Goal: Complete application form

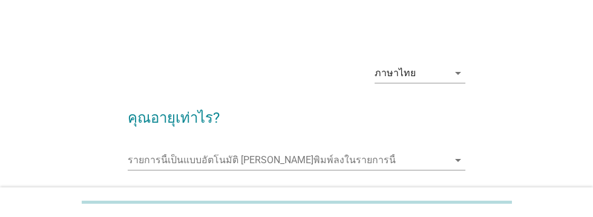
click at [151, 140] on form "คุณอายุเท่าไร? รายการนี้เป็นแบบอัตโนมัติ คุณสามารถพิมพ์ลงในรายการนี้ arrow_drop…" at bounding box center [296, 165] width 337 height 140
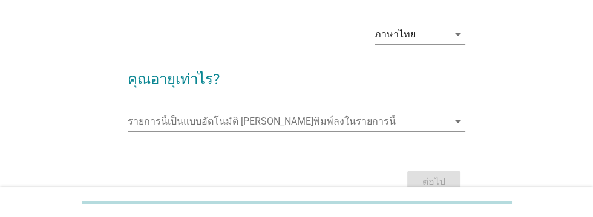
scroll to position [48, 0]
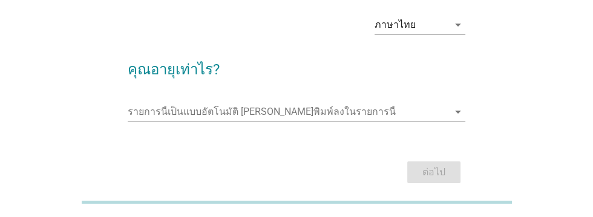
click at [153, 106] on input "รายการนี้เป็นแบบอัตโนมัติ คุณสามารถพิมพ์ลงในรายการนี้" at bounding box center [288, 111] width 320 height 19
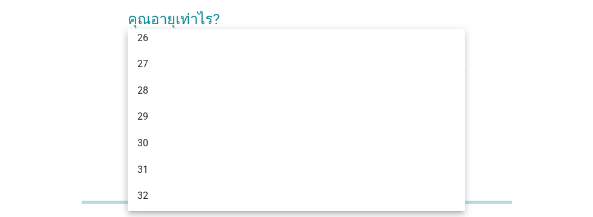
scroll to position [223, 0]
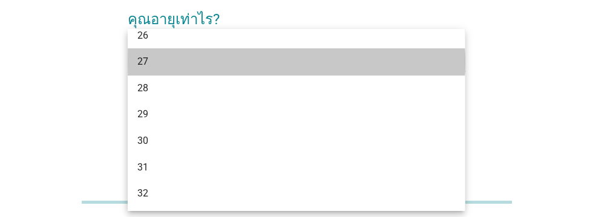
click at [145, 66] on div "27" at bounding box center [282, 61] width 291 height 15
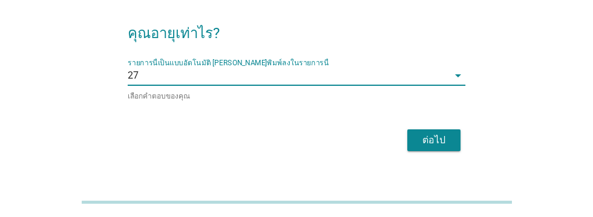
scroll to position [75, 0]
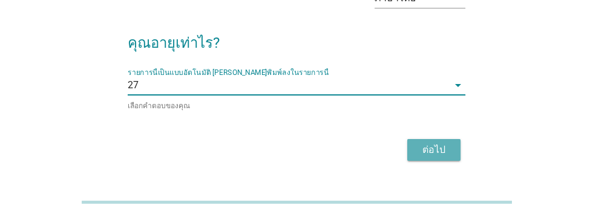
click at [436, 151] on div "ต่อไป" at bounding box center [434, 150] width 34 height 15
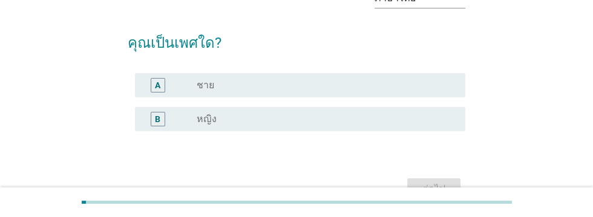
scroll to position [0, 0]
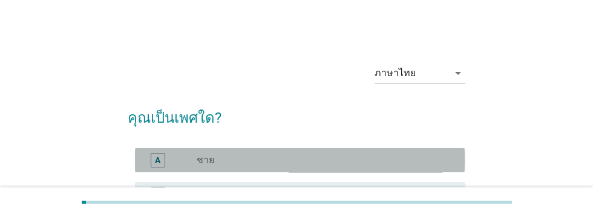
click at [159, 163] on div "A" at bounding box center [157, 160] width 5 height 13
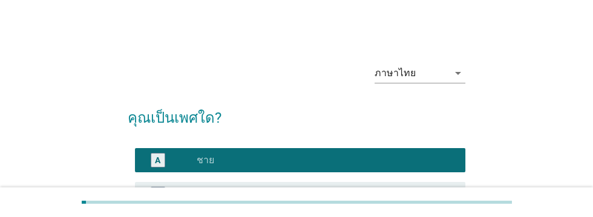
scroll to position [92, 0]
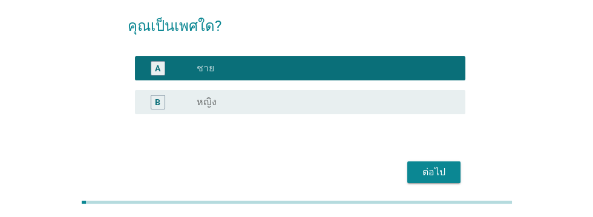
click at [436, 171] on div "ต่อไป" at bounding box center [434, 172] width 34 height 15
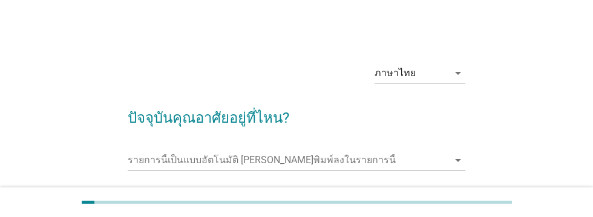
click at [146, 155] on input "รายการนี้เป็นแบบอัตโนมัติ คุณสามารถพิมพ์ลงในรายการนี้" at bounding box center [288, 160] width 320 height 19
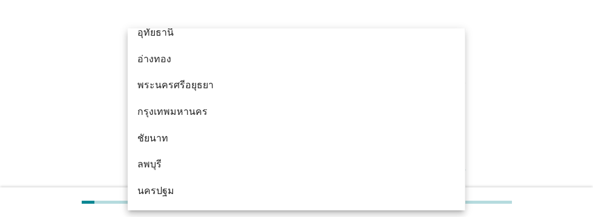
scroll to position [965, 0]
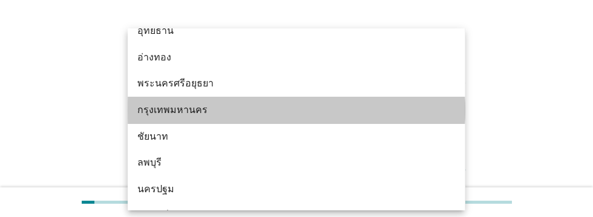
click at [197, 114] on div "กรุงเทพมหานคร" at bounding box center [282, 110] width 291 height 15
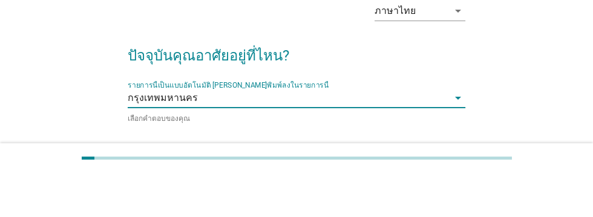
scroll to position [103, 0]
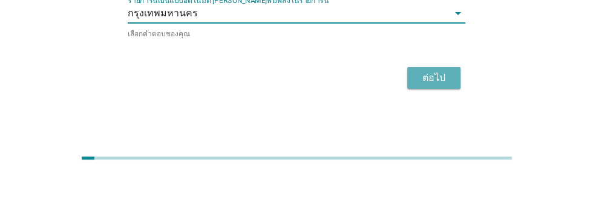
click at [437, 119] on div "ต่อไป" at bounding box center [434, 122] width 34 height 15
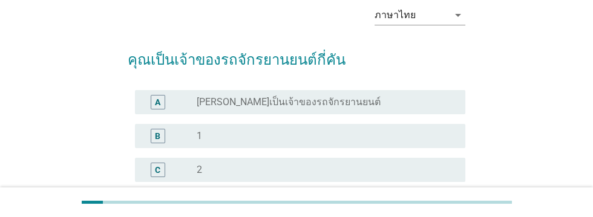
scroll to position [61, 0]
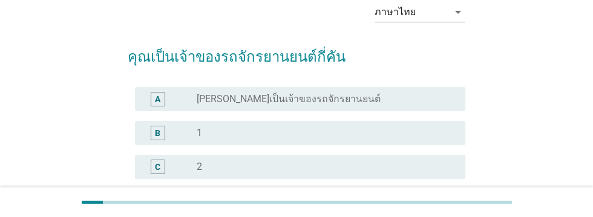
click at [158, 133] on div "B" at bounding box center [157, 132] width 5 height 13
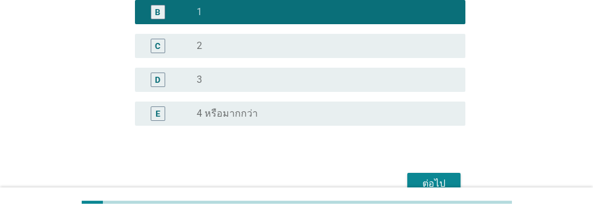
scroll to position [194, 0]
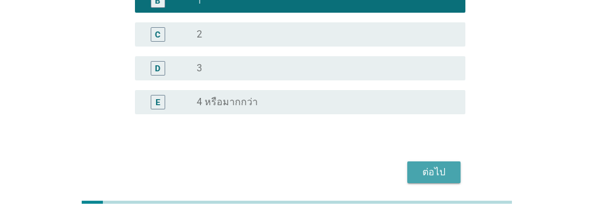
click at [433, 174] on div "ต่อไป" at bounding box center [434, 172] width 34 height 15
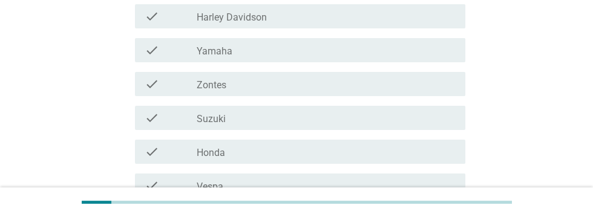
scroll to position [186, 0]
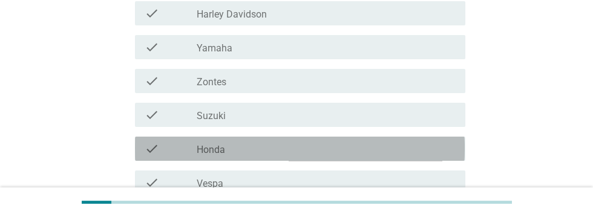
click at [241, 152] on div "check_box_outline_blank Honda" at bounding box center [326, 149] width 259 height 15
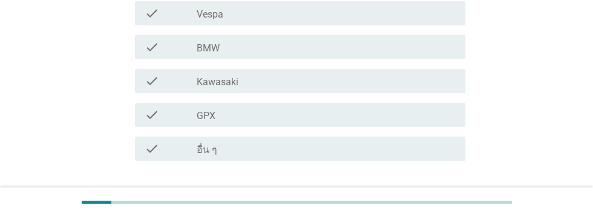
scroll to position [388, 0]
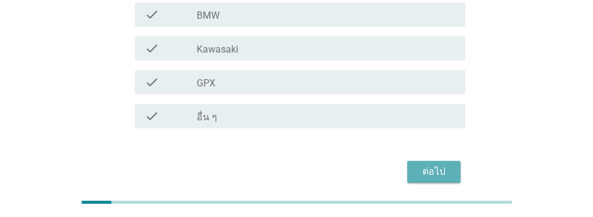
click at [436, 177] on div "ต่อไป" at bounding box center [434, 172] width 34 height 15
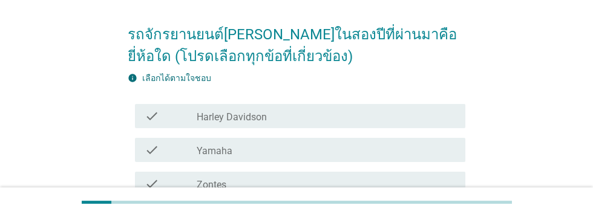
scroll to position [0, 0]
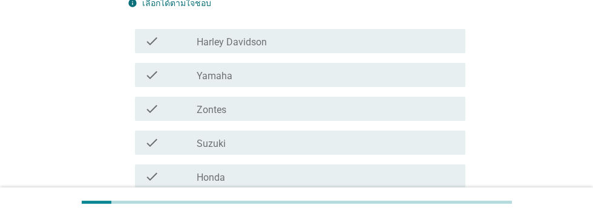
scroll to position [164, 0]
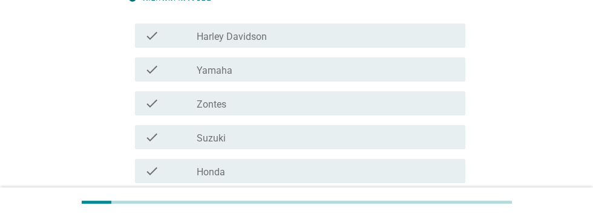
click at [255, 172] on div "check_box_outline_blank Honda" at bounding box center [326, 171] width 259 height 15
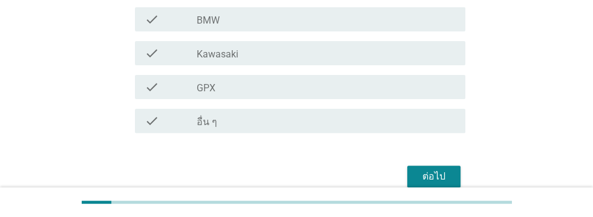
scroll to position [388, 0]
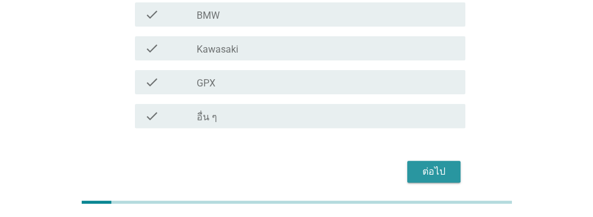
click at [437, 168] on div "ต่อไป" at bounding box center [434, 172] width 34 height 15
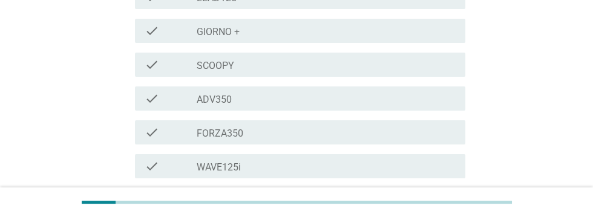
scroll to position [294, 0]
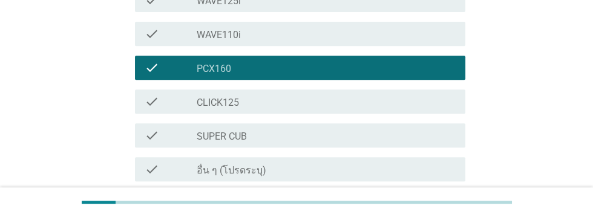
scroll to position [490, 0]
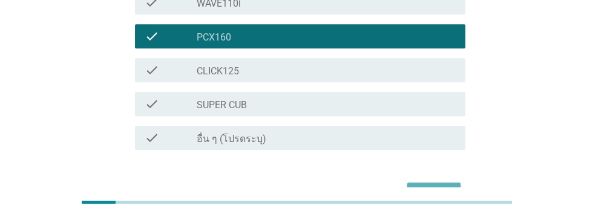
click at [436, 186] on div "ต่อไป" at bounding box center [434, 193] width 34 height 15
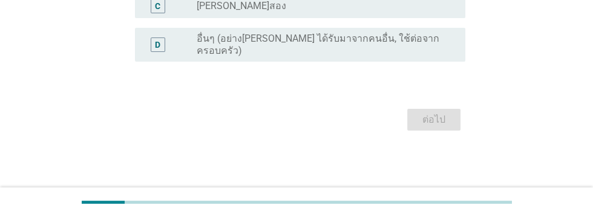
scroll to position [0, 0]
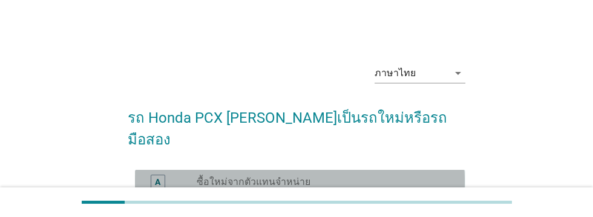
click at [154, 170] on div "A radio_button_unchecked ซื้อใหม่จากตัวแทนจำหน่าย" at bounding box center [300, 182] width 330 height 24
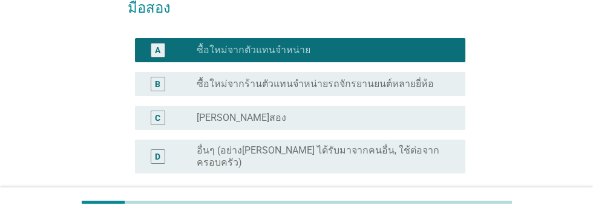
scroll to position [160, 0]
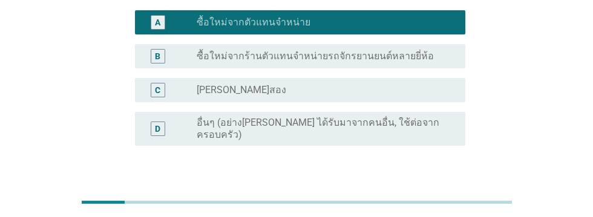
click at [427, 197] on div "ต่อไป" at bounding box center [434, 204] width 34 height 15
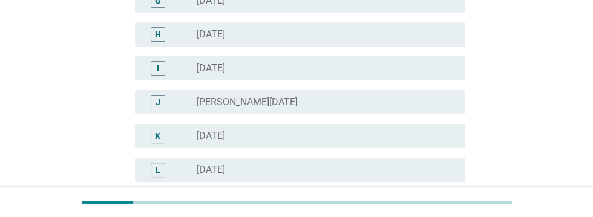
scroll to position [381, 0]
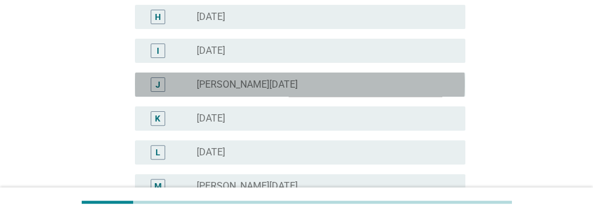
click at [297, 93] on div "J radio_button_unchecked [PERSON_NAME][DATE]" at bounding box center [300, 85] width 330 height 24
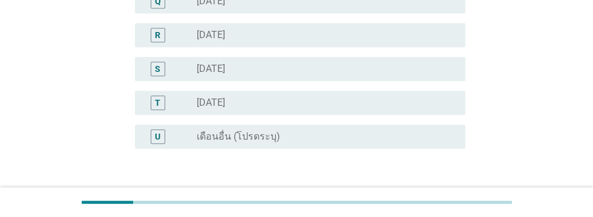
scroll to position [736, 0]
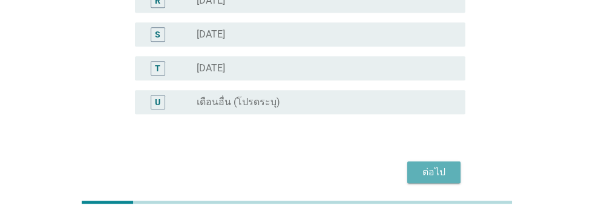
click at [428, 178] on button "ต่อไป" at bounding box center [433, 173] width 53 height 22
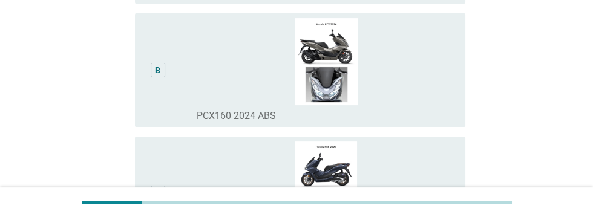
scroll to position [238, 0]
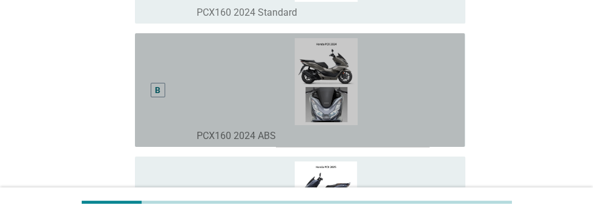
click at [163, 97] on div "B" at bounding box center [158, 90] width 15 height 15
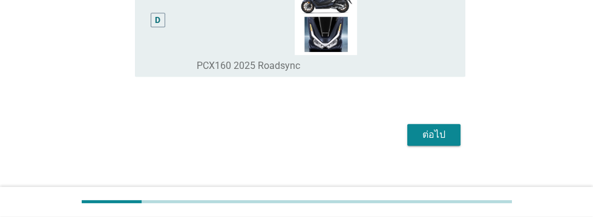
scroll to position [600, 0]
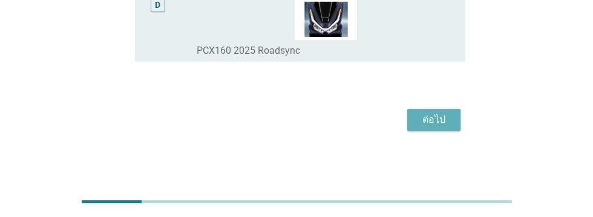
click at [433, 127] on div "ต่อไป" at bounding box center [434, 120] width 34 height 15
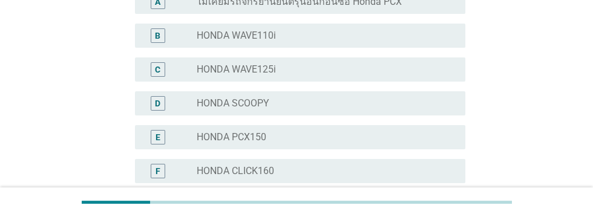
scroll to position [190, 0]
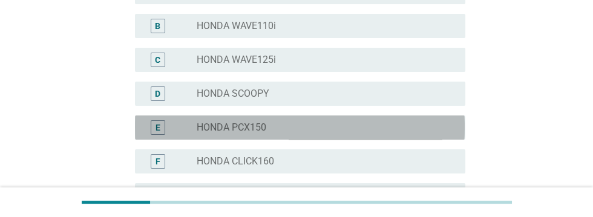
click at [303, 135] on div "E radio_button_unchecked HONDA PCX150" at bounding box center [300, 128] width 330 height 24
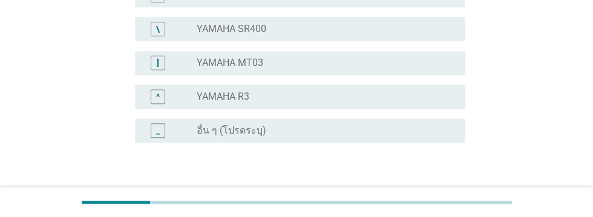
scroll to position [1097, 0]
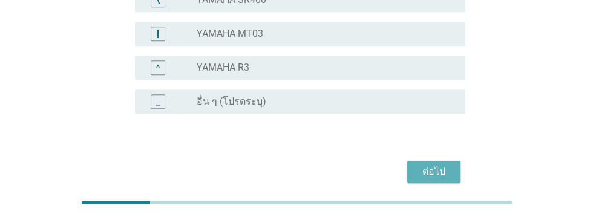
click at [432, 180] on button "ต่อไป" at bounding box center [433, 172] width 53 height 22
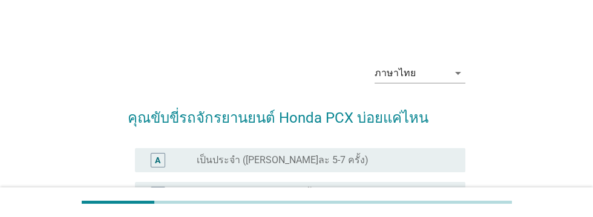
click at [165, 158] on div "A" at bounding box center [158, 160] width 26 height 15
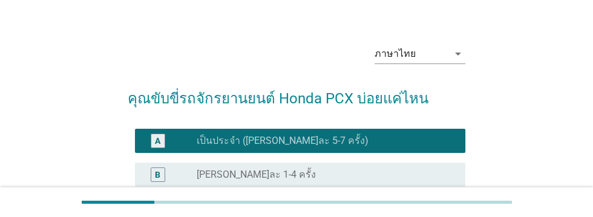
scroll to position [194, 0]
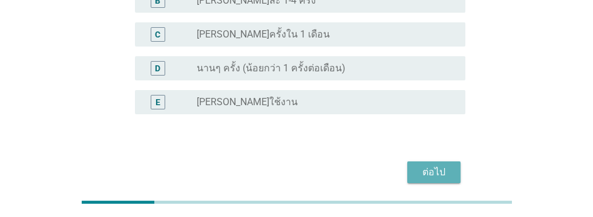
click at [434, 174] on div "ต่อไป" at bounding box center [434, 172] width 34 height 15
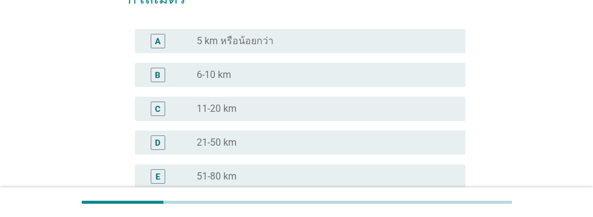
scroll to position [142, 0]
click at [158, 143] on div "D" at bounding box center [157, 141] width 5 height 13
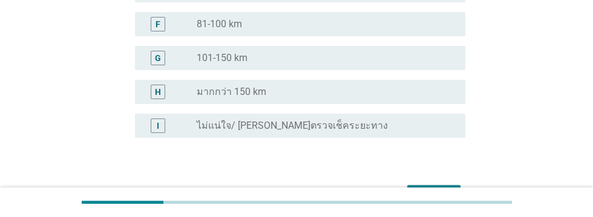
scroll to position [352, 0]
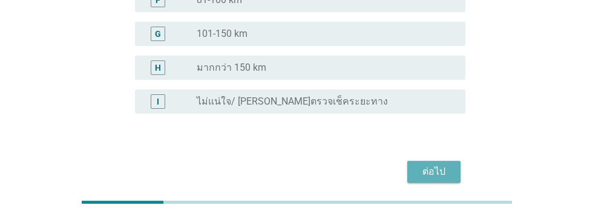
click at [433, 175] on div "ต่อไป" at bounding box center [434, 172] width 34 height 15
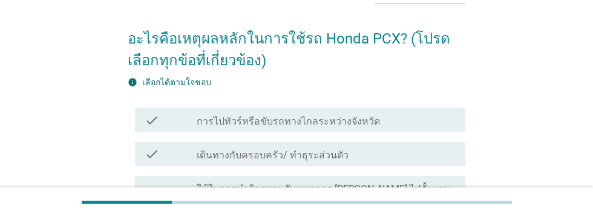
scroll to position [94, 0]
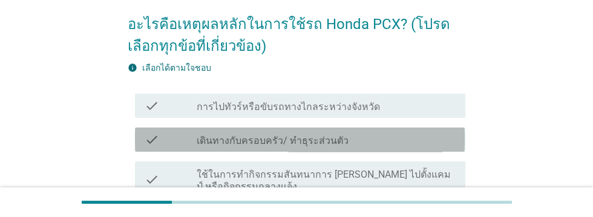
click at [355, 144] on div "check_box_outline_blank เดินทางกับครอบครัว/ ทำธุระส่วนตัว" at bounding box center [326, 140] width 259 height 15
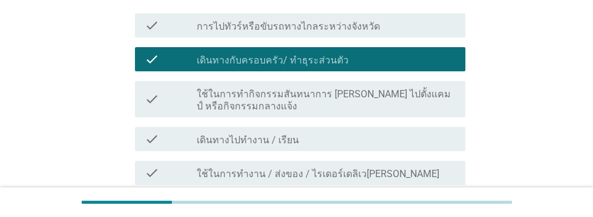
scroll to position [179, 0]
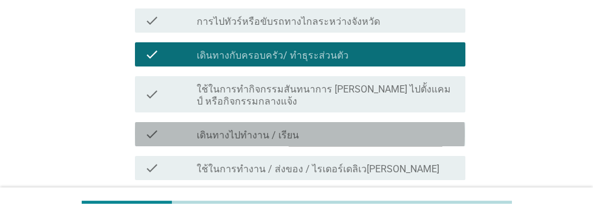
click at [390, 133] on div "check_box_outline_blank เดินทางไปทำงาน / เรียน" at bounding box center [326, 134] width 259 height 15
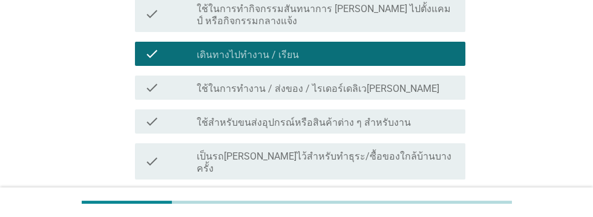
scroll to position [260, 0]
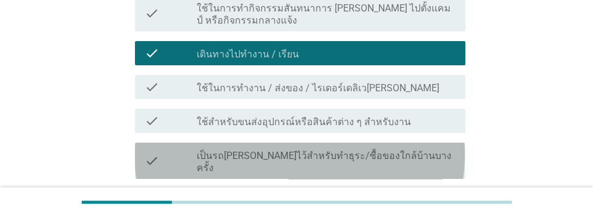
click at [428, 155] on div "check_box_outline_blank เป็นรถ[PERSON_NAME]ไว้สำหรับทำธุระ/ซื้อของใกล้บ้านบางคร…" at bounding box center [326, 161] width 259 height 27
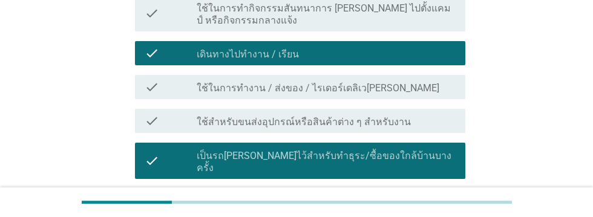
scroll to position [332, 0]
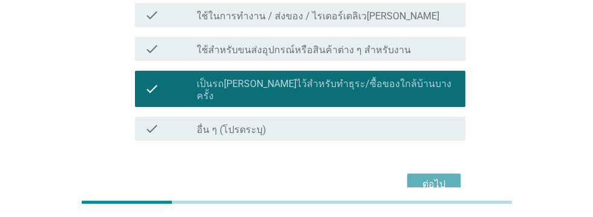
click at [437, 177] on div "ต่อไป" at bounding box center [434, 184] width 34 height 15
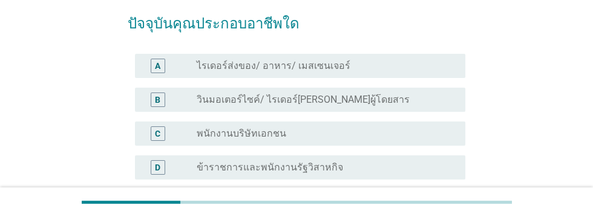
scroll to position [95, 0]
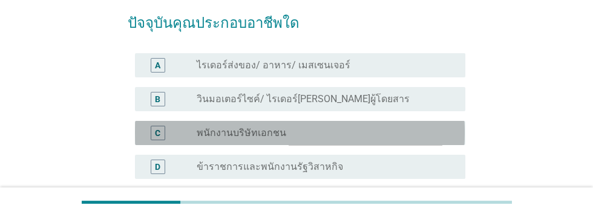
click at [325, 134] on div "radio_button_unchecked พนักงานบริษัทเอกชน" at bounding box center [321, 133] width 249 height 12
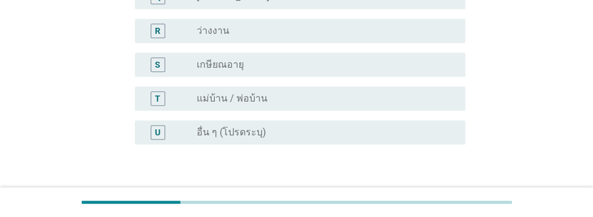
scroll to position [708, 0]
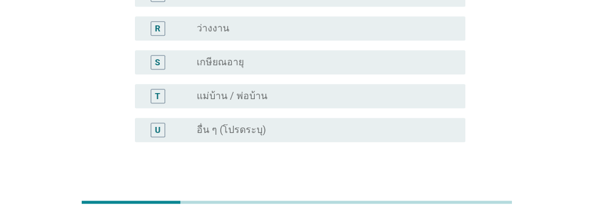
click at [435, 204] on div "ต่อไป" at bounding box center [434, 200] width 34 height 15
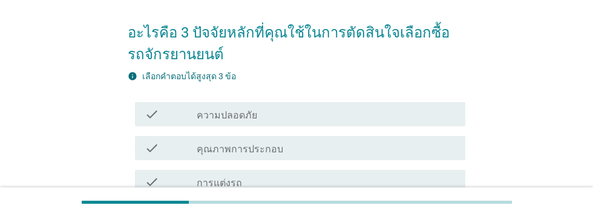
scroll to position [91, 0]
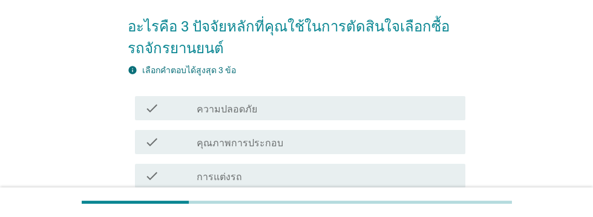
click at [299, 111] on div "check_box_outline_blank ความปลอดภัย" at bounding box center [326, 108] width 259 height 15
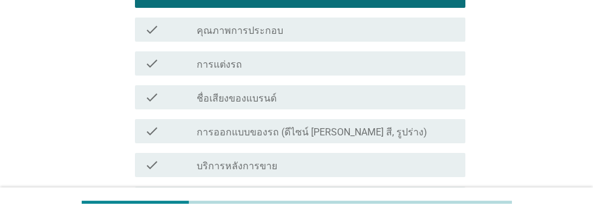
scroll to position [204, 0]
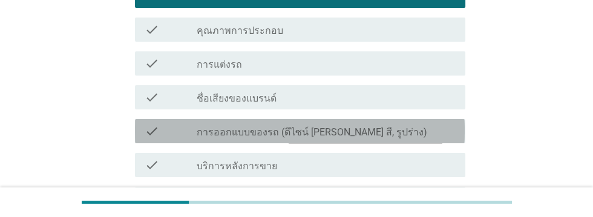
click at [386, 139] on div "check check_box_outline_blank การออกแบบของรถ (ดีไซน์ [PERSON_NAME] สี, รูปร่าง)" at bounding box center [300, 131] width 330 height 24
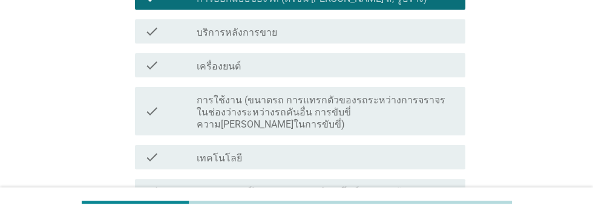
scroll to position [339, 0]
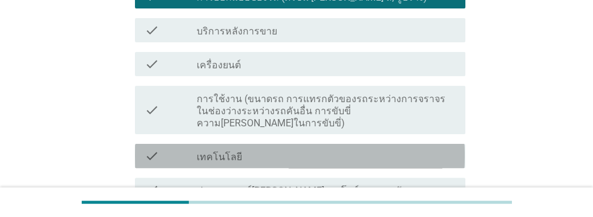
click at [342, 149] on div "check_box_outline_blank เทคโนโลยี" at bounding box center [326, 156] width 259 height 15
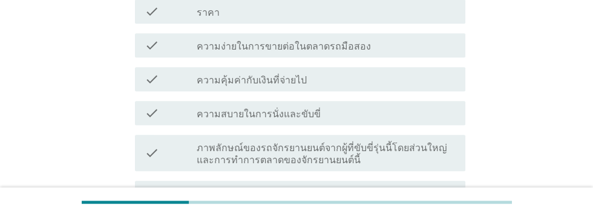
scroll to position [701, 0]
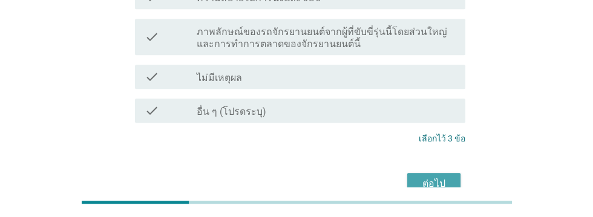
click at [438, 178] on div "ต่อไป" at bounding box center [434, 184] width 34 height 15
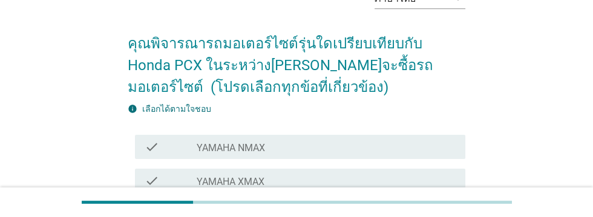
scroll to position [77, 0]
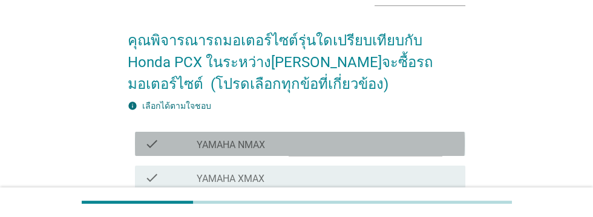
click at [298, 155] on div "check check_box_outline_blank YAMAHA NMAX" at bounding box center [300, 144] width 330 height 24
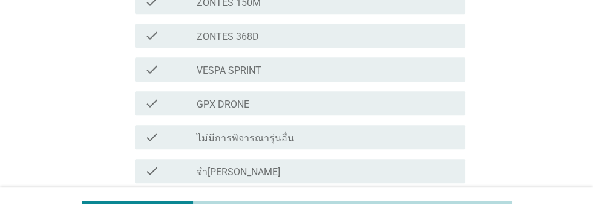
scroll to position [613, 0]
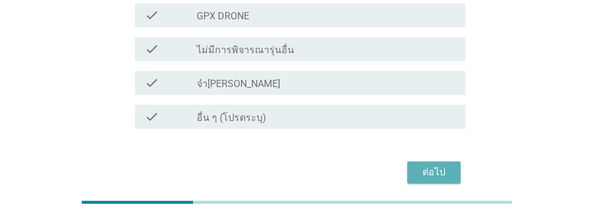
click at [439, 168] on div "ต่อไป" at bounding box center [434, 172] width 34 height 15
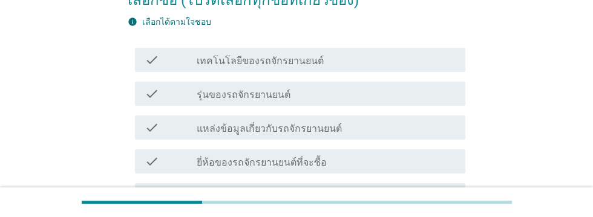
scroll to position [165, 0]
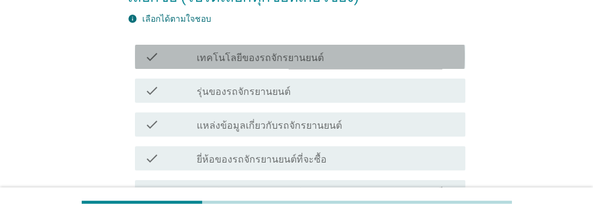
click at [371, 57] on div "check_box_outline_blank เทคโนโลยีของรถจักรยานยนต์" at bounding box center [326, 57] width 259 height 15
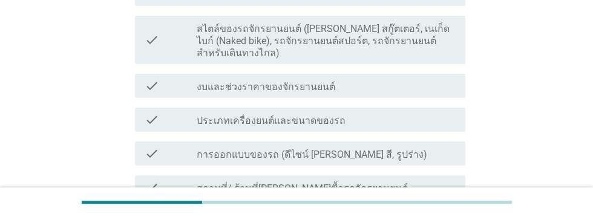
scroll to position [331, 0]
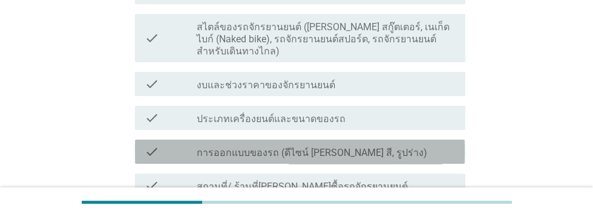
click at [410, 151] on div "check_box_outline_blank การออกแบบของรถ (ดีไซน์ [PERSON_NAME] สี, รูปร่าง)" at bounding box center [326, 152] width 259 height 15
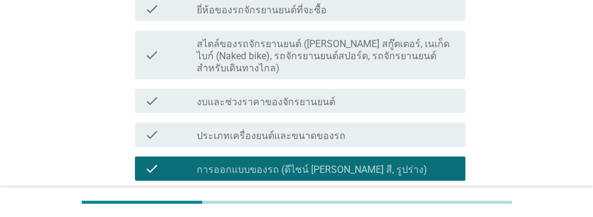
scroll to position [306, 0]
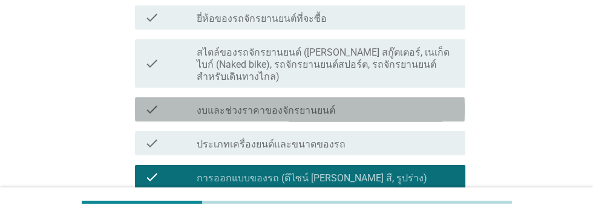
click at [379, 109] on div "check_box_outline_blank งบและช่วงราคาของจักรยานยนต์" at bounding box center [326, 109] width 259 height 15
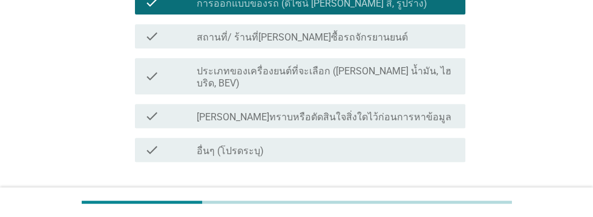
scroll to position [502, 0]
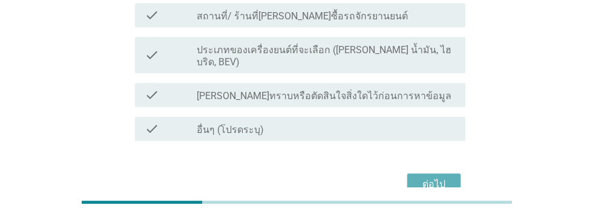
click at [439, 177] on div "ต่อไป" at bounding box center [434, 184] width 34 height 15
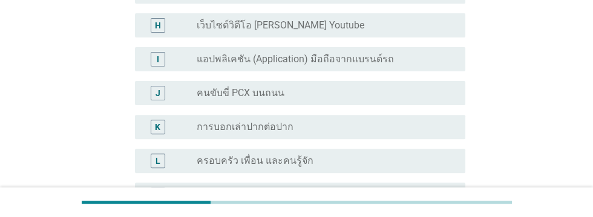
scroll to position [391, 0]
click at [386, 88] on div "radio_button_unchecked คนขับขี่ PCX บนถนน" at bounding box center [321, 94] width 249 height 12
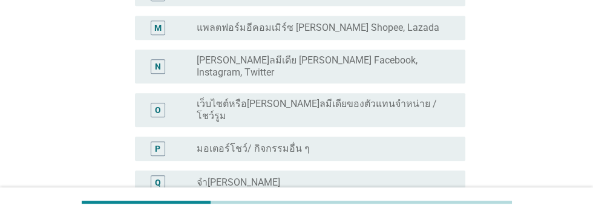
scroll to position [644, 0]
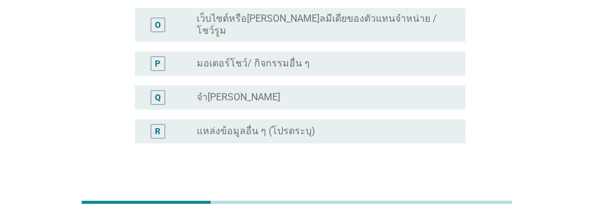
click at [438, 191] on button "ต่อไป" at bounding box center [433, 202] width 53 height 22
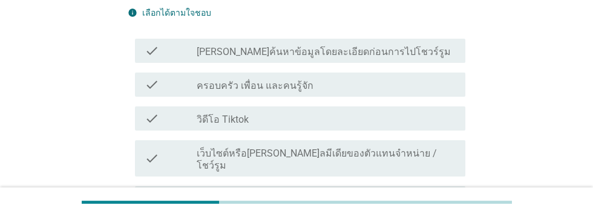
scroll to position [175, 0]
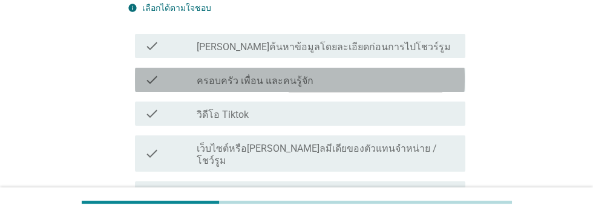
click at [344, 91] on div "check check_box_outline_blank ครอบครัว เพื่อน และคนรู้จัก" at bounding box center [300, 80] width 330 height 24
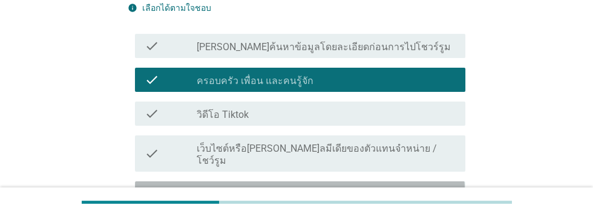
click at [373, 188] on div "check_box_outline_blank เว็บไซต์วิดีโอ [PERSON_NAME] Youtube" at bounding box center [326, 193] width 259 height 15
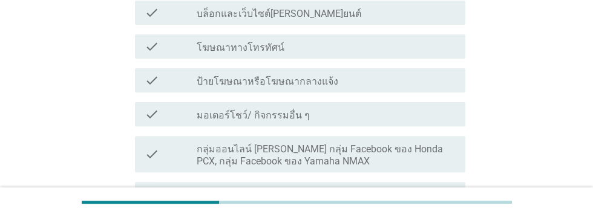
scroll to position [395, 0]
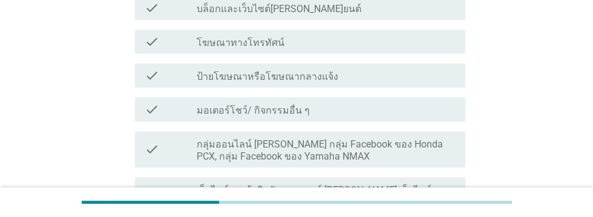
click at [395, 149] on label "กลุ่มออนไลน์ [PERSON_NAME] กลุ่ม Facebook ของ Honda PCX, กลุ่ม Facebook ของ Yam…" at bounding box center [326, 151] width 259 height 24
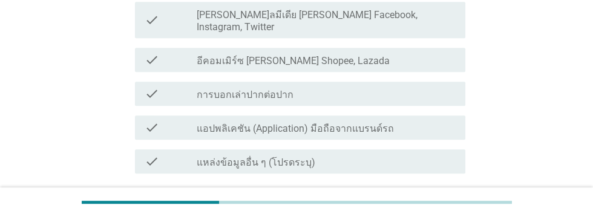
scroll to position [626, 0]
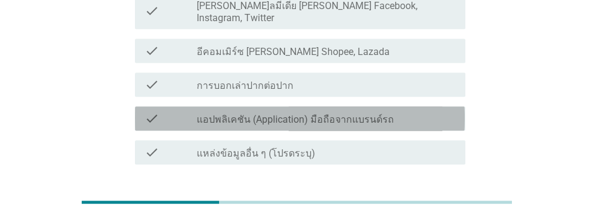
click at [419, 111] on div "check_box_outline_blank แอปพลิเคชัน (Application) มือถือจากแบรนด์รถ" at bounding box center [326, 118] width 259 height 15
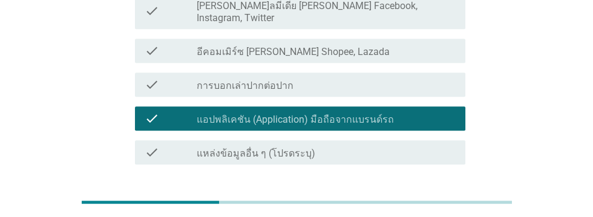
click at [417, 77] on div "check_box_outline_blank การบอกเล่าปากต่อปาก" at bounding box center [326, 84] width 259 height 15
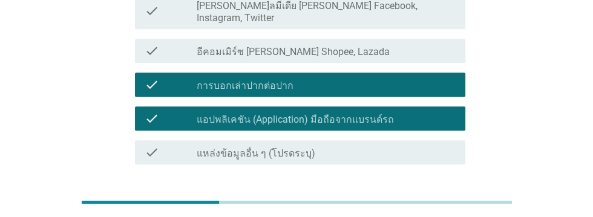
click at [431, 201] on div "ต่อไป" at bounding box center [434, 208] width 34 height 15
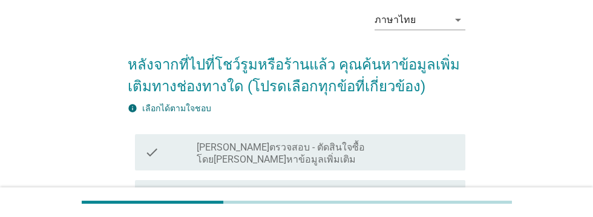
scroll to position [51, 0]
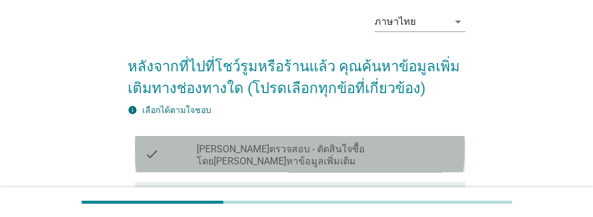
click at [413, 148] on label "[PERSON_NAME]ตรวจสอบ - ตัดสินใจซื้อโดย[PERSON_NAME]หาข้อมูลเพิ่มเติม" at bounding box center [326, 155] width 259 height 24
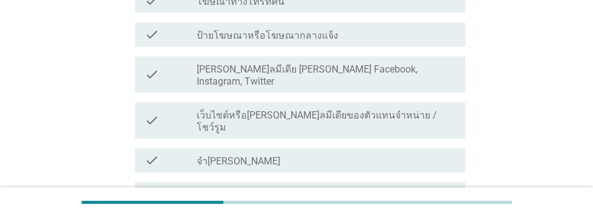
scroll to position [644, 0]
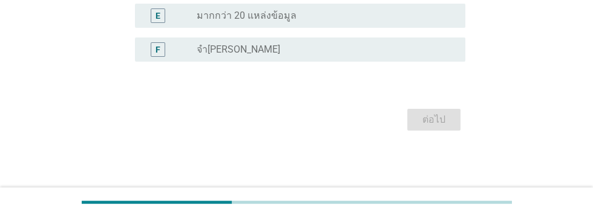
scroll to position [0, 0]
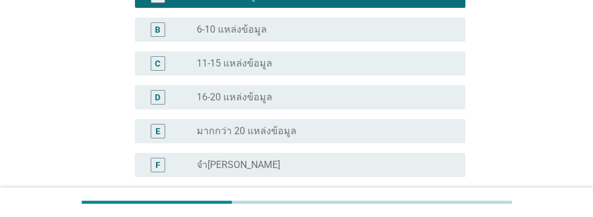
scroll to position [271, 0]
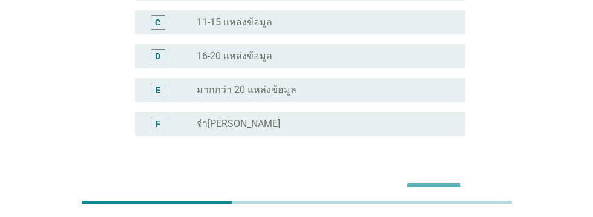
click at [440, 187] on div "ต่อไป" at bounding box center [434, 194] width 34 height 15
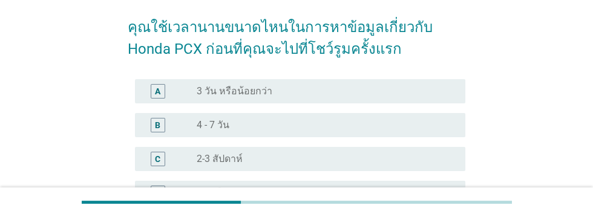
scroll to position [98, 0]
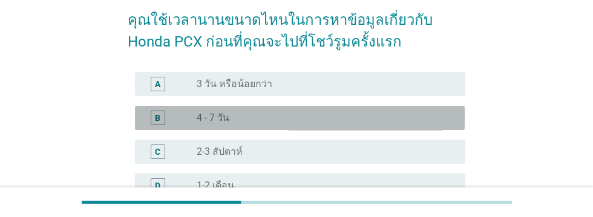
click at [332, 121] on div "radio_button_unchecked 4 - 7 วัน" at bounding box center [321, 118] width 249 height 12
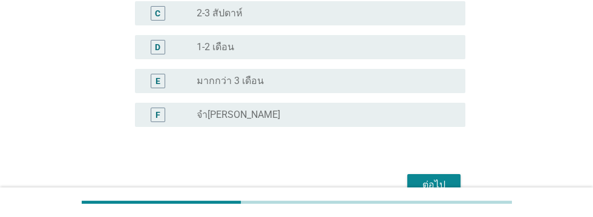
scroll to position [250, 0]
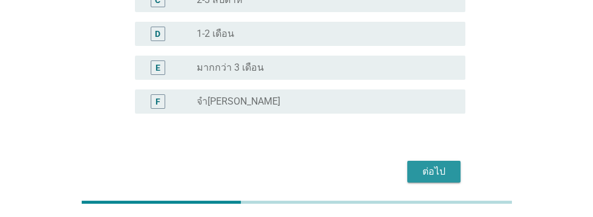
click at [436, 176] on div "ต่อไป" at bounding box center [434, 172] width 34 height 15
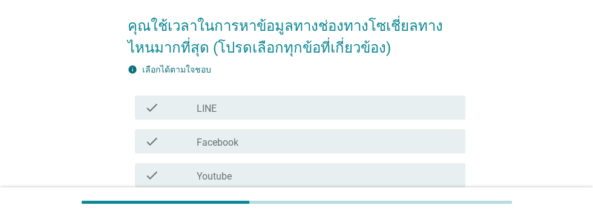
scroll to position [99, 0]
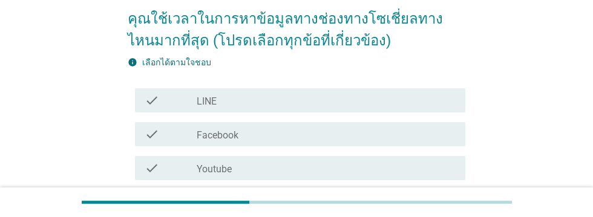
click at [344, 168] on div "check_box_outline_blank Youtube" at bounding box center [326, 168] width 259 height 15
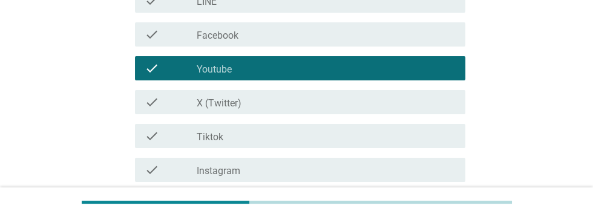
scroll to position [287, 0]
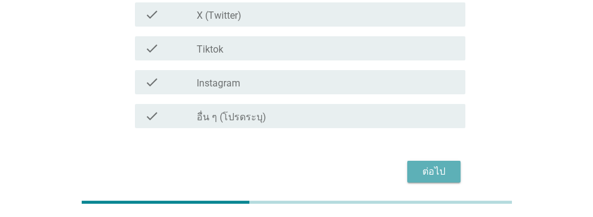
click at [438, 179] on button "ต่อไป" at bounding box center [433, 172] width 53 height 22
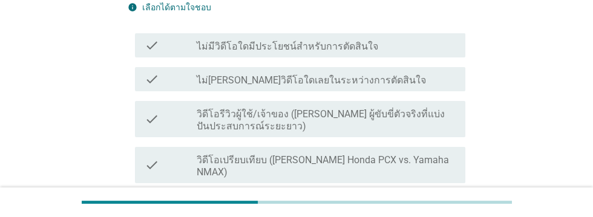
scroll to position [183, 0]
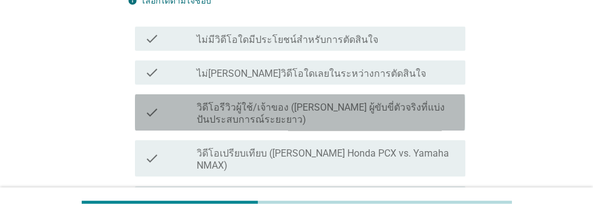
click at [402, 107] on label "วิดีโอรีวิวผู้ใช้/เจ้าของ ([PERSON_NAME] ผู้ขับขี่ตัวจริงที่แบ่งปันประสบการณ์ระ…" at bounding box center [326, 114] width 259 height 24
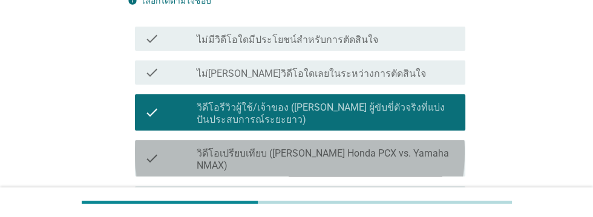
click at [410, 151] on label "วิดีโอเปรียบเทียบ ([PERSON_NAME] Honda PCX vs. Yamaha NMAX)" at bounding box center [326, 160] width 259 height 24
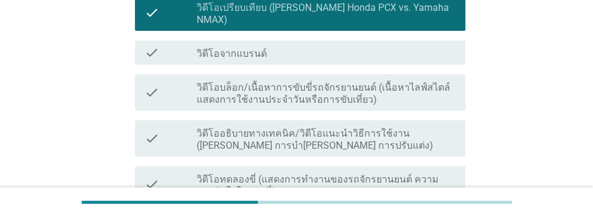
scroll to position [342, 0]
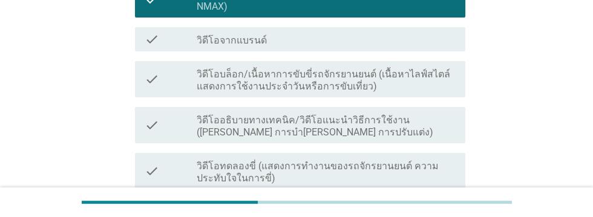
click at [411, 116] on label "วิดีโออธิบายทางเทคนิค/วิดีโอแนะนําวิธีการใช้งาน ([PERSON_NAME] การบํา[PERSON_NA…" at bounding box center [326, 126] width 259 height 24
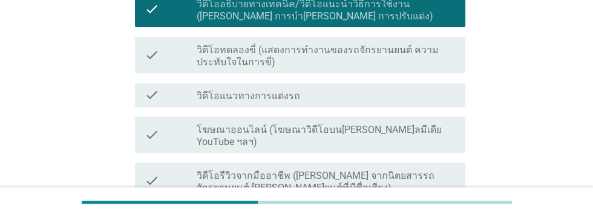
scroll to position [461, 0]
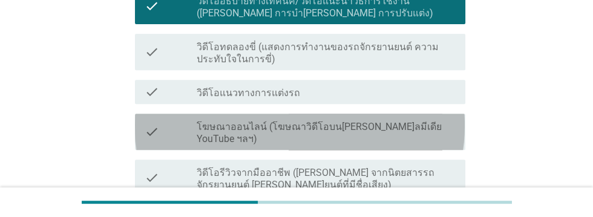
click at [341, 121] on label "โฆษณาออนไลน์ (โฆษณาวิดีโอบน[PERSON_NAME]ลมีเดีย YouTube ฯลฯ)" at bounding box center [326, 133] width 259 height 24
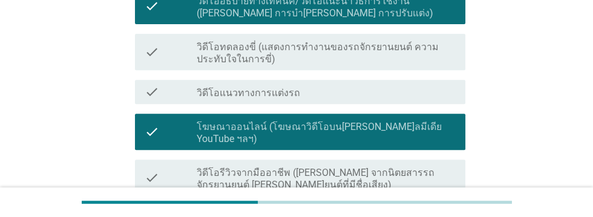
scroll to position [538, 0]
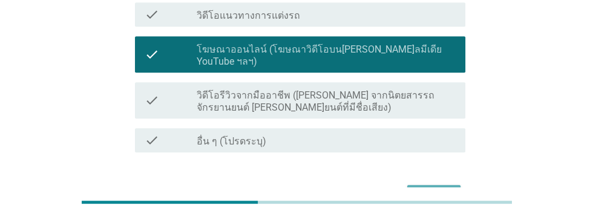
click at [443, 189] on div "ต่อไป" at bounding box center [434, 196] width 34 height 15
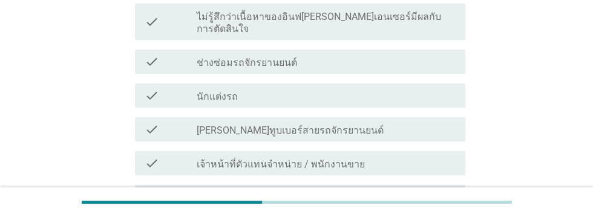
scroll to position [275, 0]
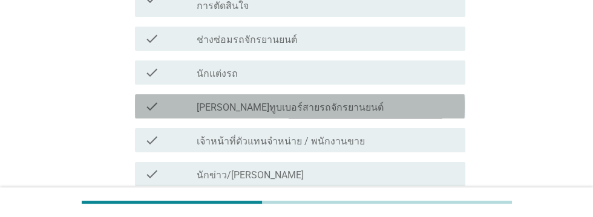
click at [395, 99] on div "check_box_outline_blank [PERSON_NAME]ทูบเบอร์สายรถจักรยานยนต์" at bounding box center [326, 106] width 259 height 15
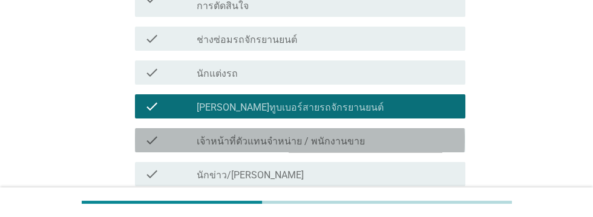
click at [397, 133] on div "check_box_outline_blank เจ้าหน้าที่ตัวแทนจําหน่าย / พนักงานขาย" at bounding box center [326, 140] width 259 height 15
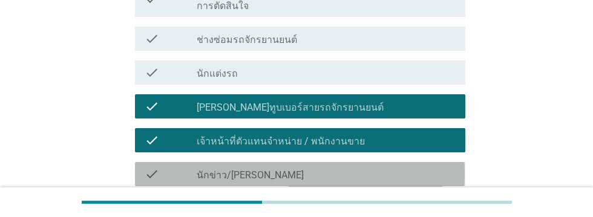
click at [398, 167] on div "check_box_outline_blank นักข่าว/นักวิจารณ์มอเตอร์ไซค์มืออาชีพ" at bounding box center [326, 174] width 259 height 15
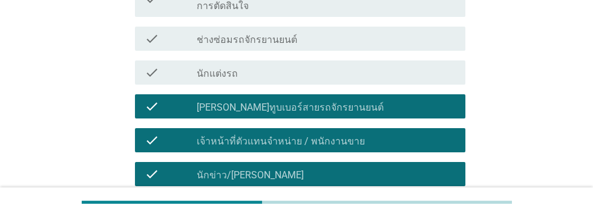
scroll to position [342, 0]
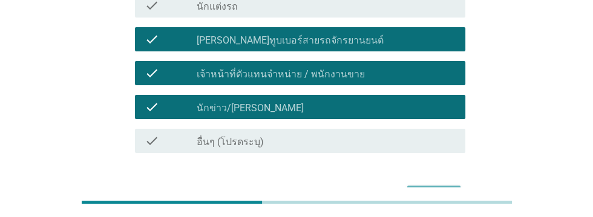
click at [437, 189] on div "ต่อไป" at bounding box center [434, 196] width 34 height 15
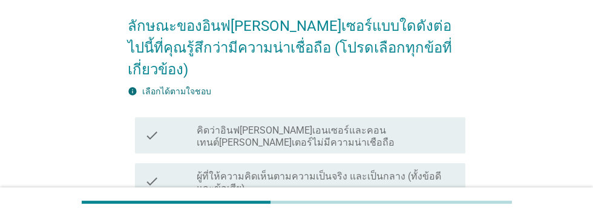
scroll to position [94, 0]
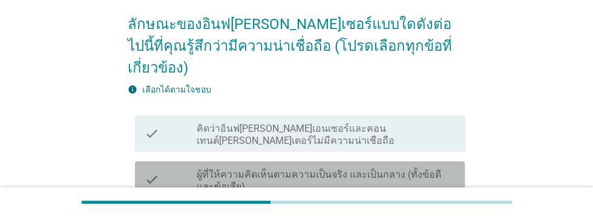
click at [437, 169] on label "ผู้ที่ให้ความคิดเห็นตามความเป็นจริง และเป็นกลาง (ทั้งข้อดีและข้อเสีย)" at bounding box center [326, 181] width 259 height 24
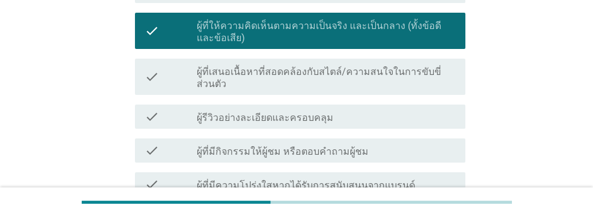
scroll to position [255, 0]
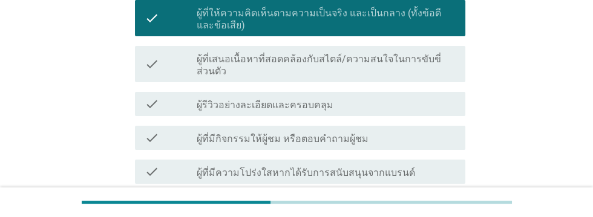
click at [416, 201] on label "ผู้เสนอเนื้อหา[PERSON_NAME]เติมแต่งเยอะเกินไป ([PERSON_NAME]เป็นการโฆษณา)" at bounding box center [326, 213] width 259 height 24
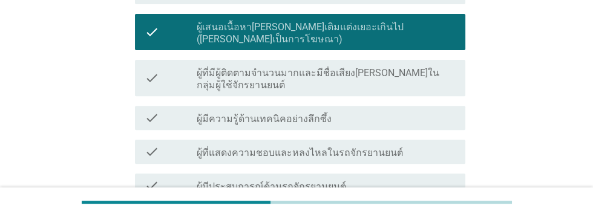
scroll to position [436, 0]
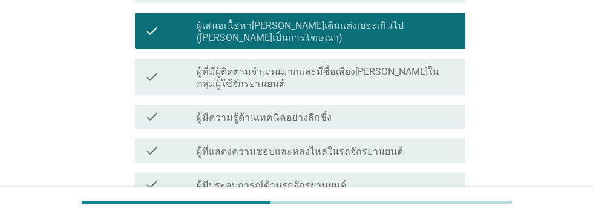
click at [416, 143] on div "check_box_outline_blank ผู้ที่แสดงความชอบและหลงไหลในรถจักรยานยนต์" at bounding box center [326, 150] width 259 height 15
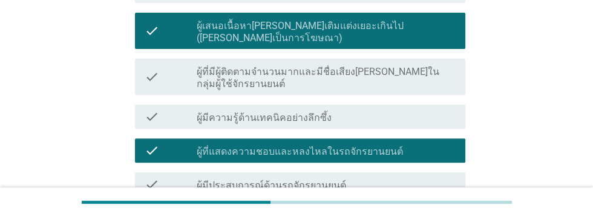
scroll to position [492, 0]
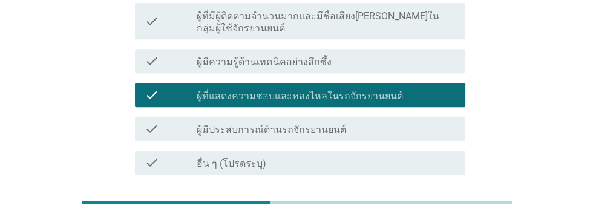
click at [437, 211] on div "ต่อไป" at bounding box center [434, 218] width 34 height 15
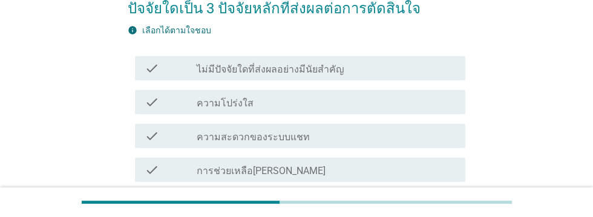
scroll to position [133, 0]
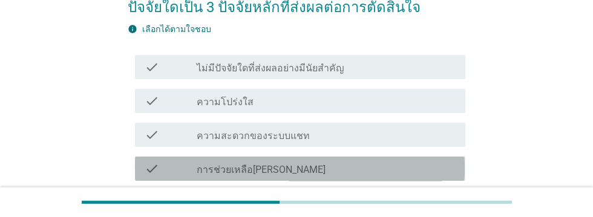
click at [396, 169] on div "check_box_outline_blank การช่วยเหลือ[PERSON_NAME]" at bounding box center [326, 169] width 259 height 15
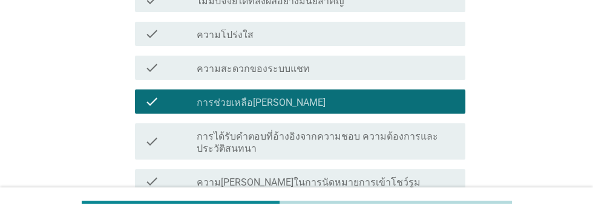
scroll to position [201, 0]
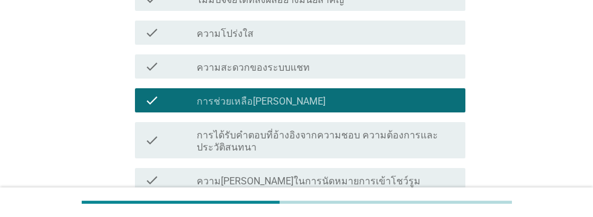
click at [405, 210] on div "check_box_outline_blank ความเร็วในการตอบ" at bounding box center [326, 214] width 259 height 15
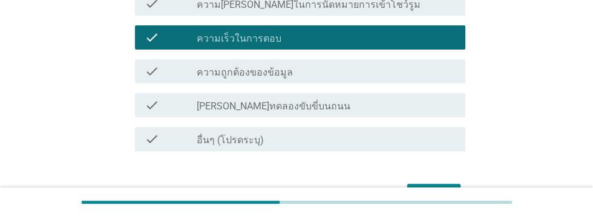
scroll to position [400, 0]
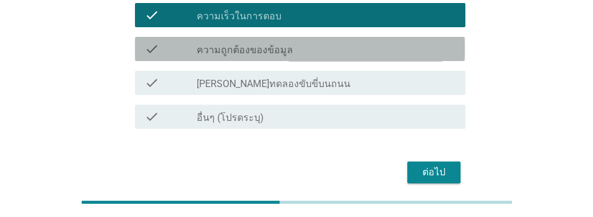
click at [404, 47] on div "check_box_outline_blank ความถูกต้องของข้อมูล" at bounding box center [326, 49] width 259 height 15
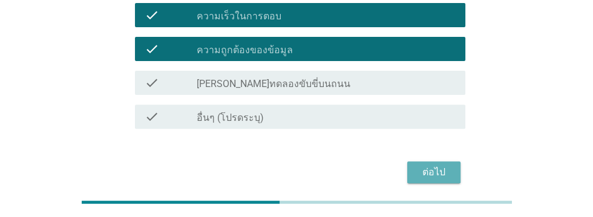
click at [436, 174] on div "ต่อไป" at bounding box center [434, 172] width 34 height 15
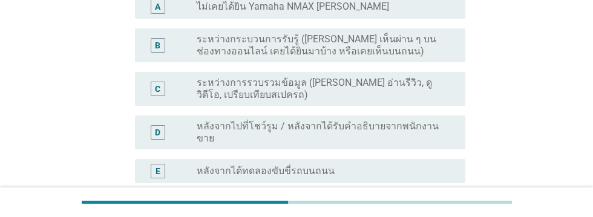
scroll to position [154, 0]
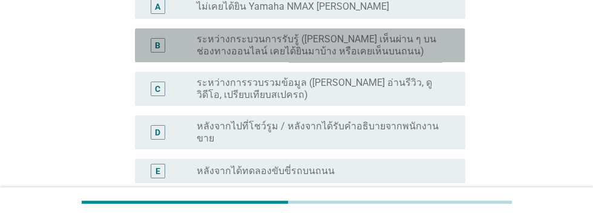
click at [401, 47] on label "ระหว่างกระบวนการรับรู้ ([PERSON_NAME] เห็นผ่าน ๆ บนช่องทางออนไลน์ เคยได้ยินมาบ้…" at bounding box center [321, 45] width 249 height 24
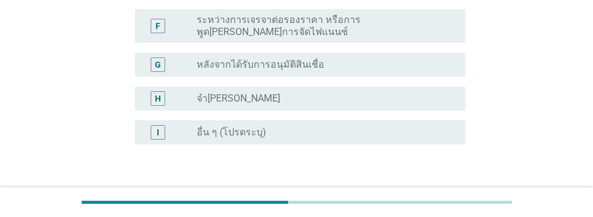
scroll to position [358, 0]
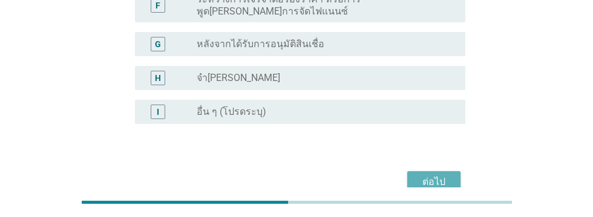
click at [438, 175] on div "ต่อไป" at bounding box center [434, 182] width 34 height 15
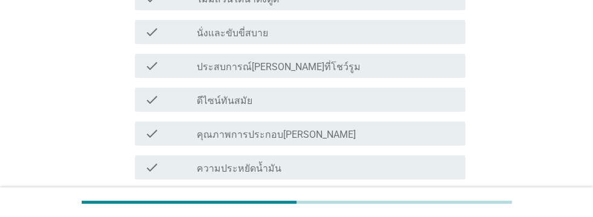
scroll to position [203, 0]
click at [406, 101] on div "check_box_outline_blank ดีไซน์ทันสมัย" at bounding box center [326, 98] width 259 height 15
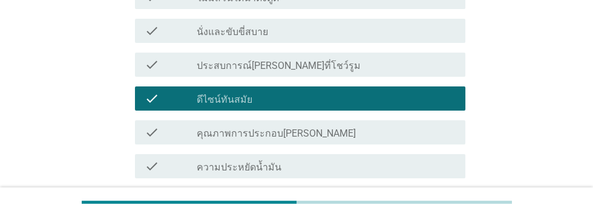
click at [402, 165] on div "check_box_outline_blank ความประหยัดน้ำมัน" at bounding box center [326, 166] width 259 height 15
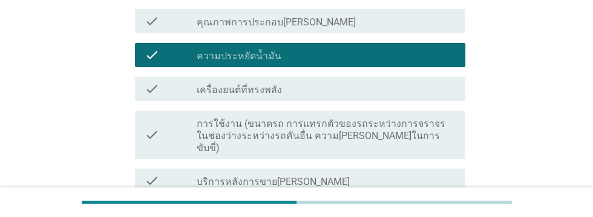
scroll to position [324, 0]
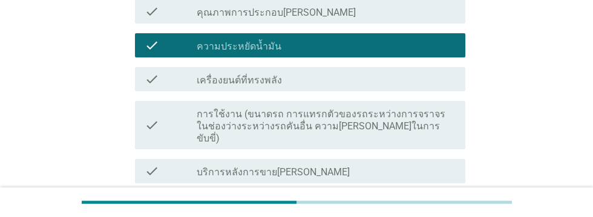
click at [383, 80] on div "check_box_outline_blank เครื่องยนต์ที่ทรงพลัง" at bounding box center [326, 79] width 259 height 15
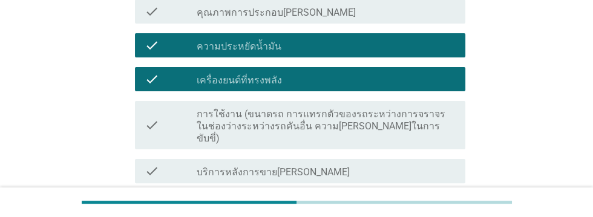
click at [381, 198] on div "check_box_outline_blank ความปลอดภัย" at bounding box center [326, 205] width 259 height 15
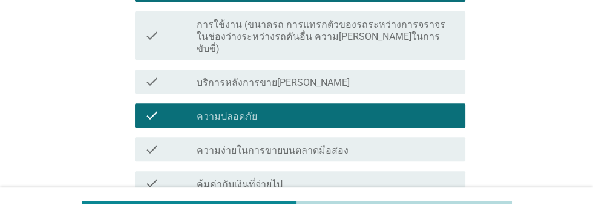
scroll to position [414, 0]
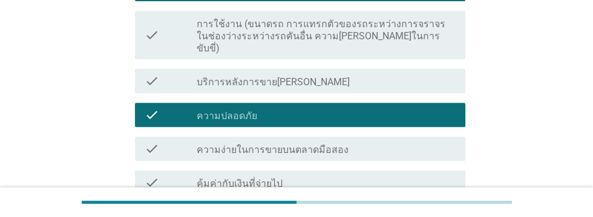
click at [378, 175] on div "check_box_outline_blank คุ้มค่ากับเงินที่จ่ายไป" at bounding box center [326, 182] width 259 height 15
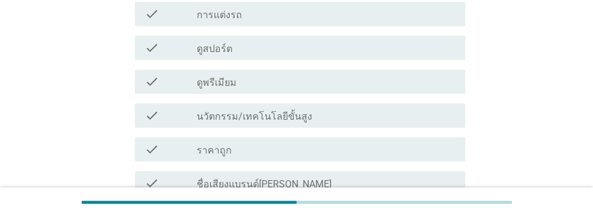
scroll to position [651, 0]
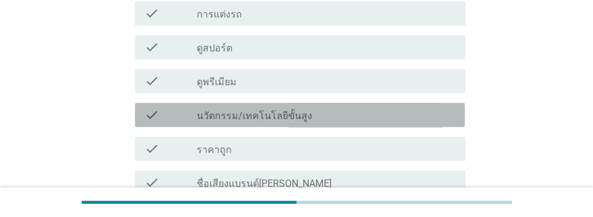
click at [394, 108] on div "check_box_outline_blank นวัตกรรม/เทคโนโลยีขั้นสูง" at bounding box center [326, 115] width 259 height 15
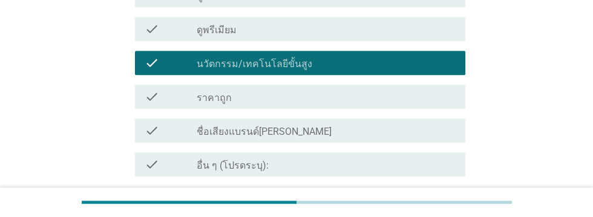
scroll to position [705, 0]
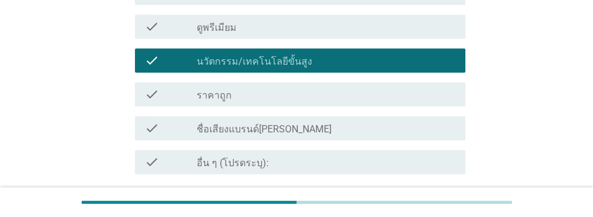
click at [404, 87] on div "check_box_outline_blank ราคาถูก" at bounding box center [326, 94] width 259 height 15
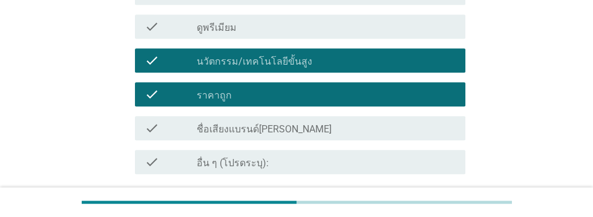
click at [438, 211] on div "ต่อไป" at bounding box center [434, 218] width 34 height 15
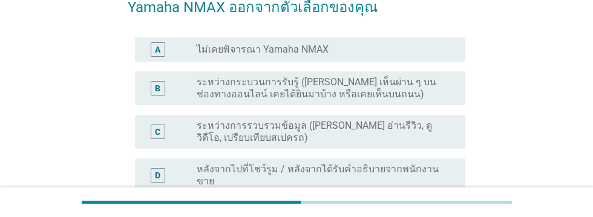
scroll to position [141, 0]
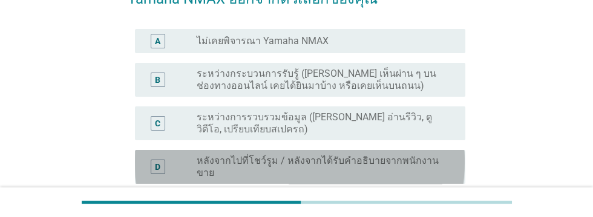
click at [303, 163] on label "หลังจากไปที่โชว์รูม / หลังจากได้รับคำอธิบายจากพนักงานขาย" at bounding box center [321, 167] width 249 height 24
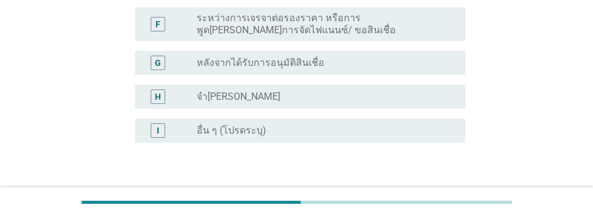
scroll to position [381, 0]
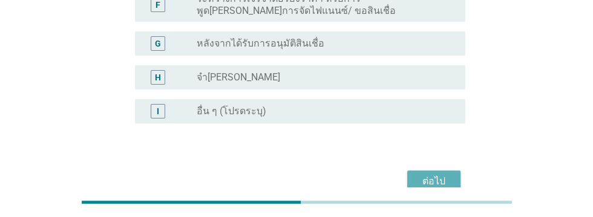
click at [436, 174] on div "ต่อไป" at bounding box center [434, 181] width 34 height 15
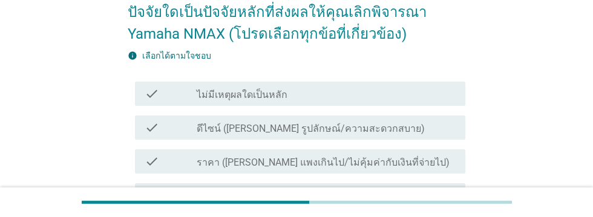
scroll to position [113, 0]
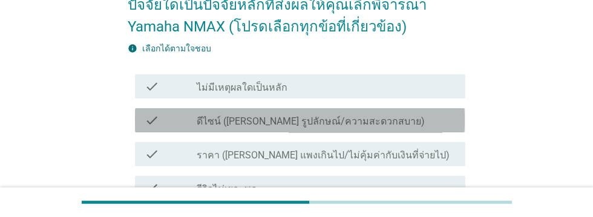
click at [415, 119] on div "check_box_outline_blank ดีไซน์ ([PERSON_NAME] รูปลักษณ์/ความสะดวกสบาย)" at bounding box center [326, 120] width 259 height 15
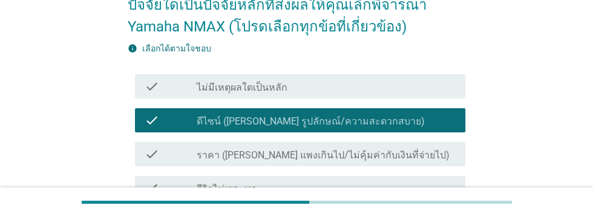
click at [425, 149] on div "check_box_outline_blank ราคา ([PERSON_NAME] แพงเกินไป/ไม่คุ้มค่ากับเงินที่จ่ายไ…" at bounding box center [326, 154] width 259 height 15
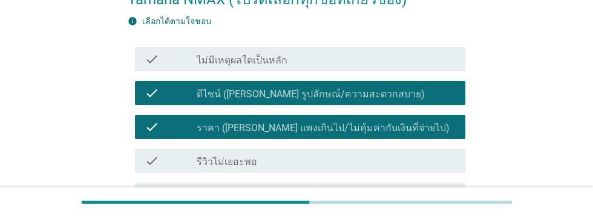
scroll to position [140, 0]
click at [443, 127] on div "check_box_outline_blank ราคา ([PERSON_NAME] แพงเกินไป/ไม่คุ้มค่ากับเงินที่จ่ายไ…" at bounding box center [326, 127] width 259 height 15
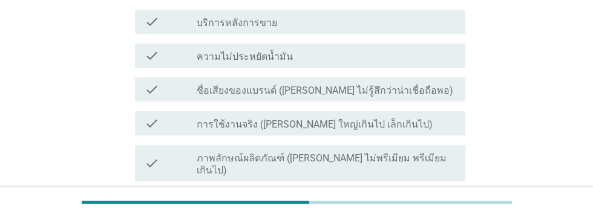
scroll to position [382, 0]
click at [399, 195] on div "check_box_outline_blank ข้อมูลออนไลน์มีน้อย" at bounding box center [326, 202] width 259 height 15
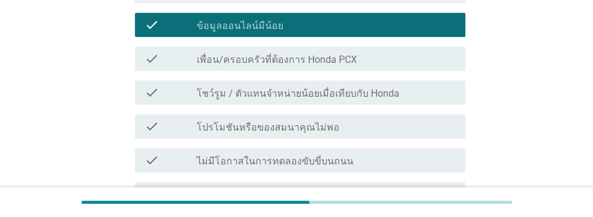
scroll to position [560, 0]
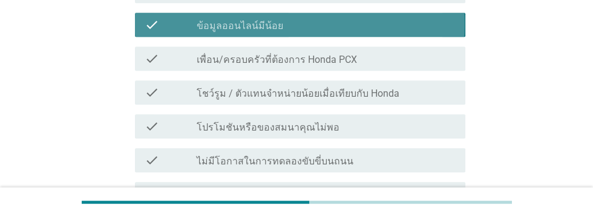
click at [419, 18] on div "check_box_outline_blank ข้อมูลออนไลน์มีน้อย" at bounding box center [326, 25] width 259 height 15
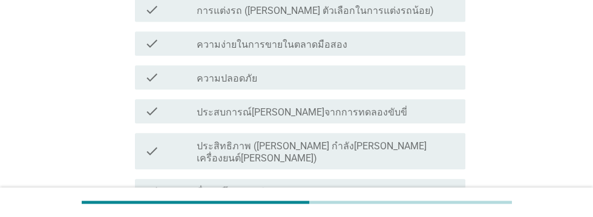
scroll to position [908, 0]
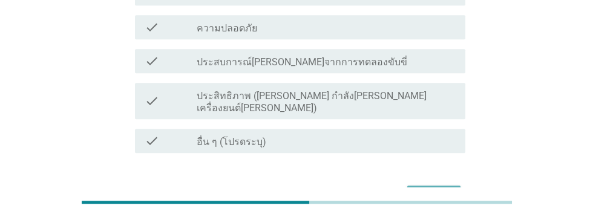
click at [440, 189] on div "ต่อไป" at bounding box center [434, 196] width 34 height 15
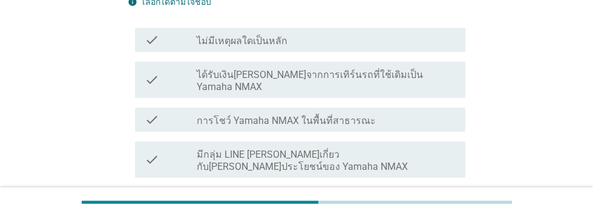
scroll to position [189, 0]
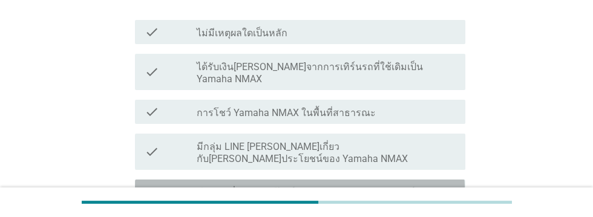
click at [421, 187] on label "มีการเปลี่ยนแปลงดีไซน์ ([PERSON_NAME] รูปลักษณ์/ความสะดวกสบาย)" at bounding box center [326, 199] width 259 height 24
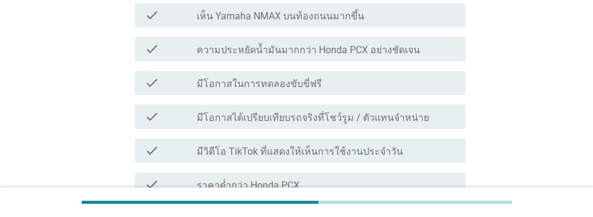
scroll to position [592, 0]
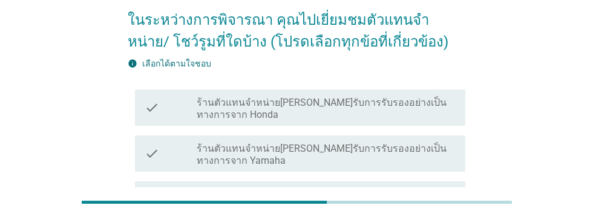
scroll to position [96, 0]
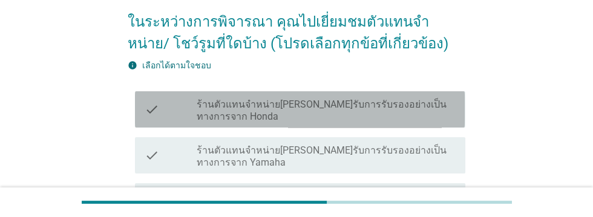
click at [353, 105] on label "ร้านตัวแทนจำหน่าย[PERSON_NAME]รับการรับรองอย่างเป็นทางการจาก Honda" at bounding box center [326, 111] width 259 height 24
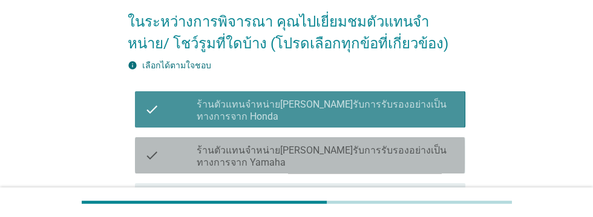
click at [368, 152] on label "ร้านตัวแทนจำหน่าย[PERSON_NAME]รับการรับรองอย่างเป็นทางการจาก Yamaha" at bounding box center [326, 157] width 259 height 24
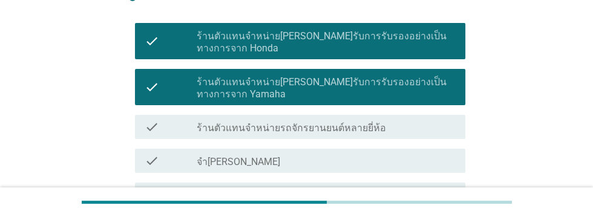
scroll to position [170, 0]
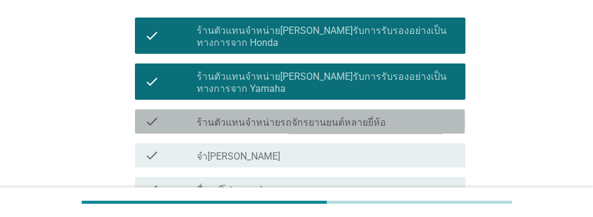
click at [428, 118] on div "check_box_outline_blank ร้านตัวแทนจำหน่ายรถจักรยานยนต์หลายยี่ห้อ" at bounding box center [326, 121] width 259 height 15
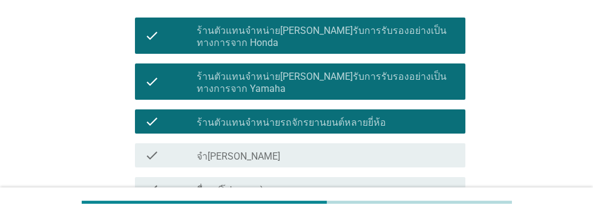
scroll to position [243, 0]
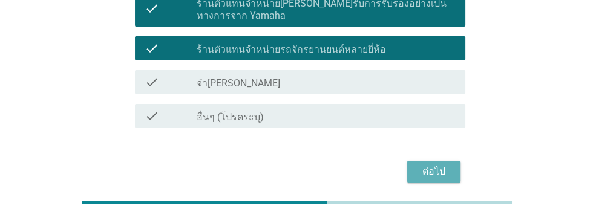
click at [431, 173] on div "ต่อไป" at bounding box center [434, 172] width 34 height 15
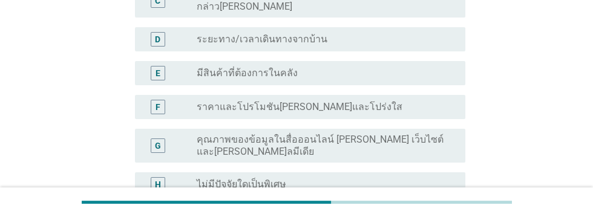
scroll to position [255, 0]
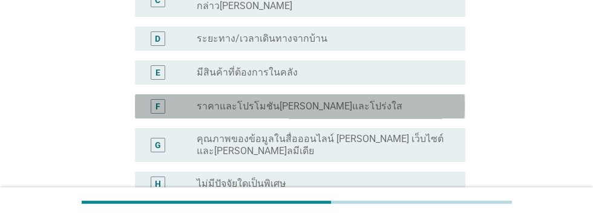
click at [404, 105] on div "radio_button_unchecked ราคาและโปรโมชัน[PERSON_NAME]และโปร่งใส" at bounding box center [321, 106] width 249 height 12
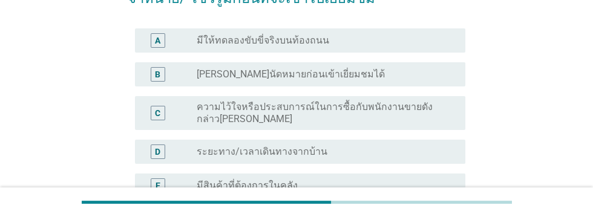
scroll to position [144, 0]
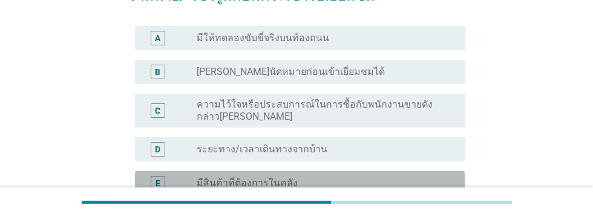
click at [404, 181] on div "radio_button_unchecked มีสินค้าที่ต้องการในคลัง" at bounding box center [321, 183] width 249 height 12
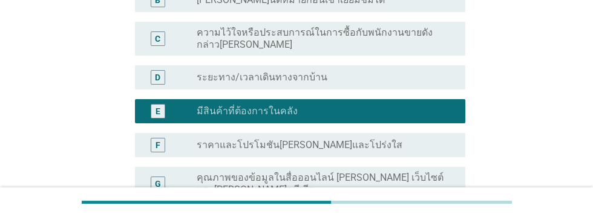
scroll to position [218, 0]
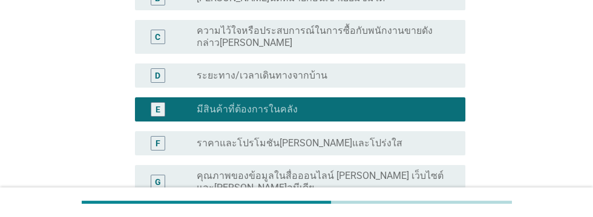
click at [351, 76] on div "radio_button_unchecked ระยะทาง/เวลาเดินทางจากบ้าน" at bounding box center [321, 76] width 249 height 12
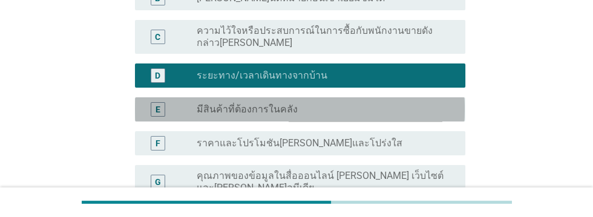
click at [361, 105] on div "radio_button_unchecked มีสินค้าที่ต้องการในคลัง" at bounding box center [321, 109] width 249 height 12
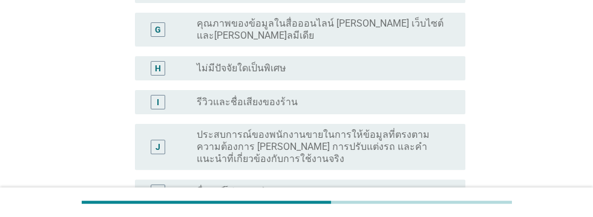
scroll to position [460, 0]
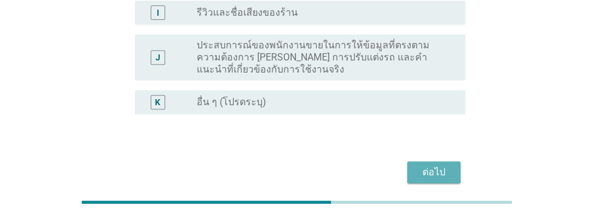
click at [432, 174] on div "ต่อไป" at bounding box center [434, 172] width 34 height 15
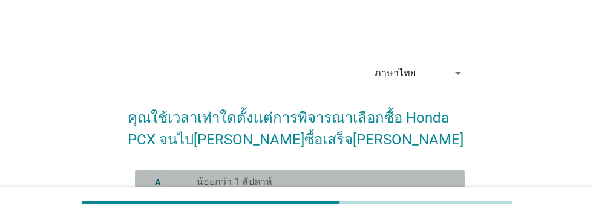
click at [319, 183] on div "radio_button_unchecked น้อยกว่า 1 สัปดาห์" at bounding box center [321, 182] width 249 height 12
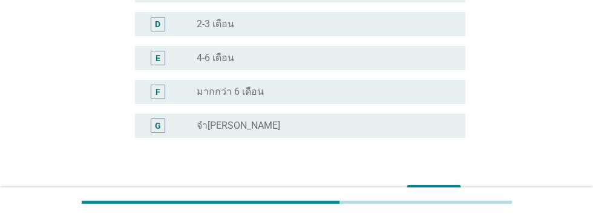
scroll to position [284, 0]
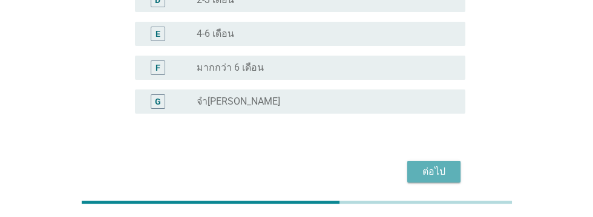
click at [431, 172] on div "ต่อไป" at bounding box center [434, 172] width 34 height 15
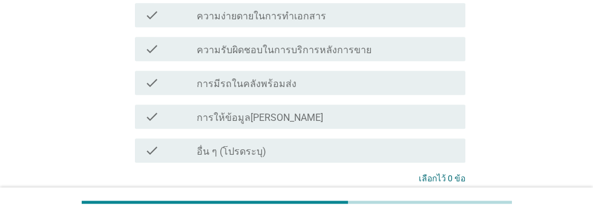
scroll to position [638, 0]
click at [347, 109] on div "check_box_outline_blank การให้ข้อมูล[PERSON_NAME]" at bounding box center [326, 116] width 259 height 15
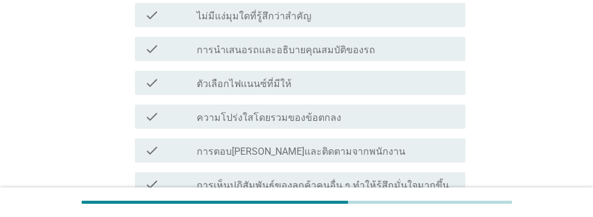
scroll to position [180, 0]
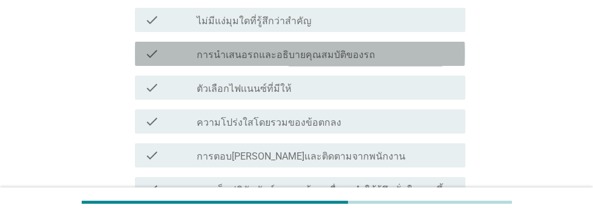
click at [416, 50] on div "check_box_outline_blank การนำเสนอรถและอธิบายคุณสมบัติของรถ" at bounding box center [326, 54] width 259 height 15
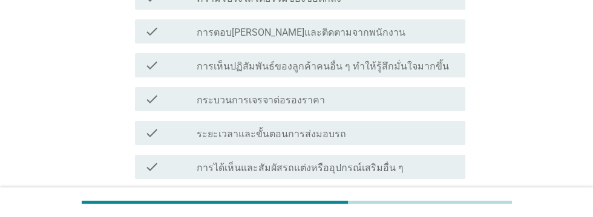
scroll to position [304, 0]
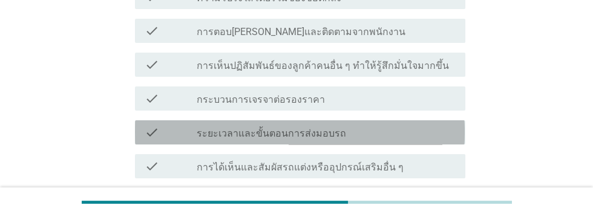
click at [428, 129] on div "check_box_outline_blank ระยะเวลาและขั้นตอนการส่งมอบรถ" at bounding box center [326, 132] width 259 height 15
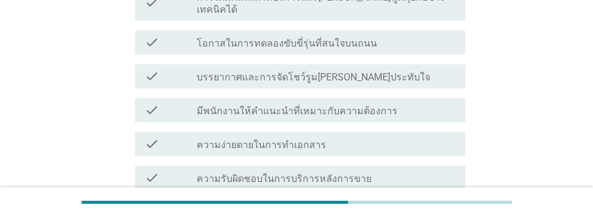
scroll to position [677, 0]
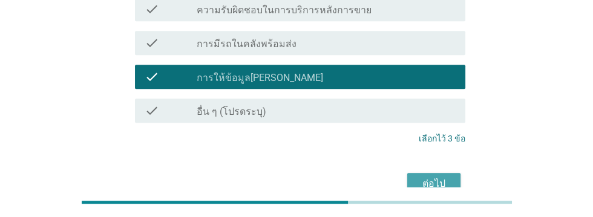
click at [443, 177] on div "ต่อไป" at bounding box center [434, 184] width 34 height 15
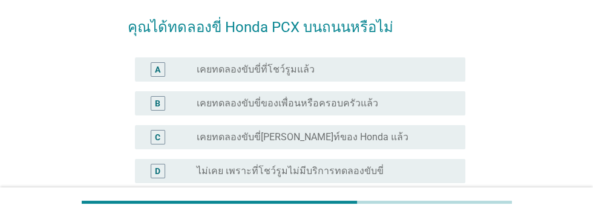
scroll to position [93, 0]
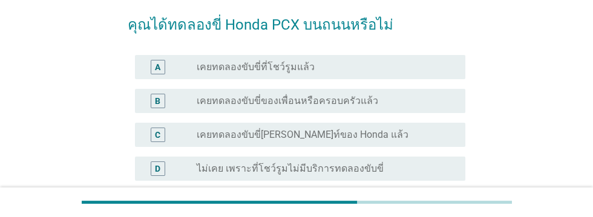
click at [415, 106] on div "radio_button_unchecked เคยทดลองขับขี่ของเพื่อนหรือครอบครัวแล้ว" at bounding box center [321, 101] width 249 height 12
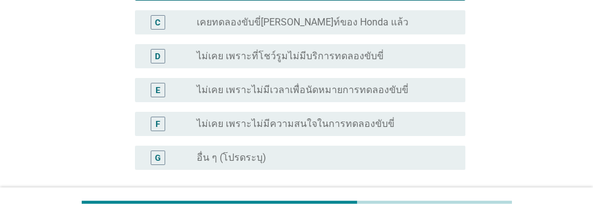
scroll to position [261, 0]
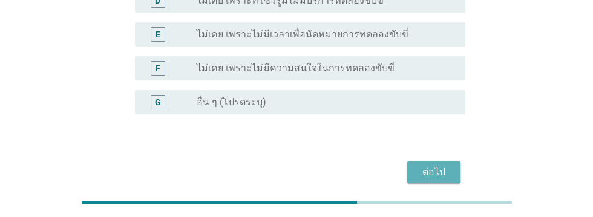
click at [440, 174] on div "ต่อไป" at bounding box center [434, 172] width 34 height 15
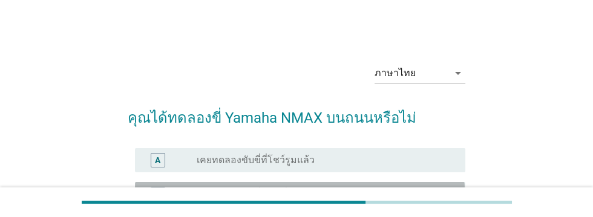
click at [424, 198] on div "radio_button_unchecked เคยทดลองขับขี่ของเพื่อนหรือครอบครัวแล้ว" at bounding box center [321, 194] width 249 height 12
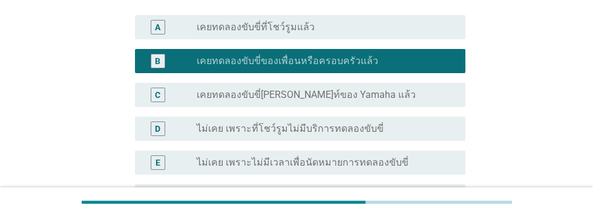
scroll to position [295, 0]
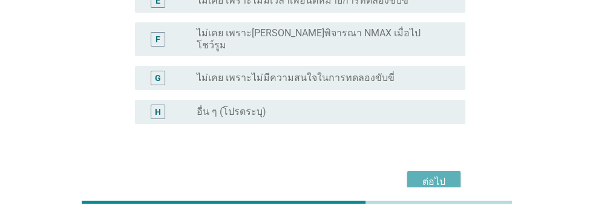
click at [436, 175] on div "ต่อไป" at bounding box center [434, 182] width 34 height 15
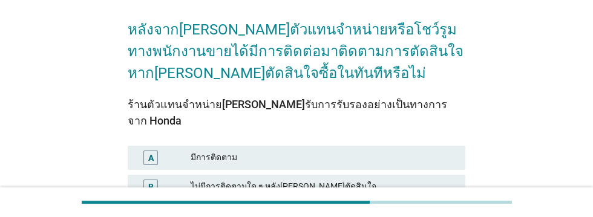
scroll to position [191, 0]
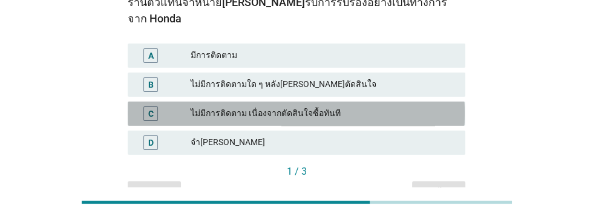
click at [370, 106] on div "ไม่มีการติดตาม เนื่องจากตัดสินใจซื้อทันที" at bounding box center [323, 113] width 265 height 15
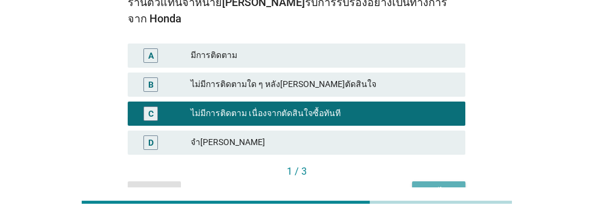
click at [445, 186] on div "ต่อไป" at bounding box center [439, 192] width 34 height 13
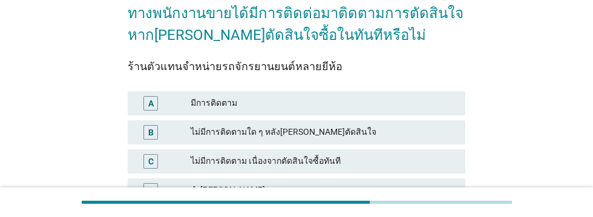
scroll to position [128, 0]
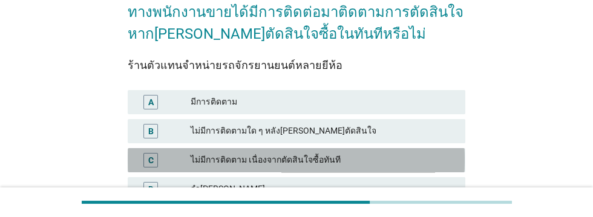
click at [382, 167] on div "C ไม่มีการติดตาม เนื่องจากตัดสินใจซื้อทันที" at bounding box center [296, 160] width 337 height 24
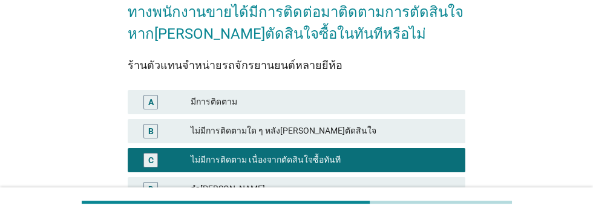
scroll to position [191, 0]
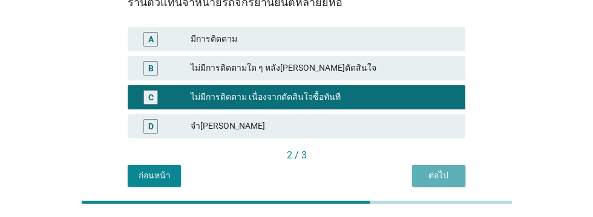
click at [447, 178] on div "ต่อไป" at bounding box center [439, 175] width 34 height 13
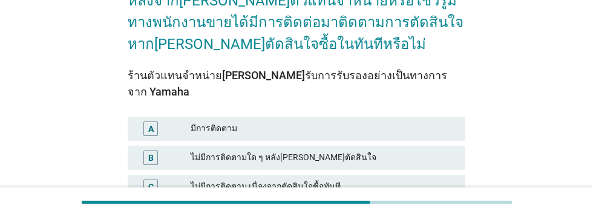
scroll to position [117, 0]
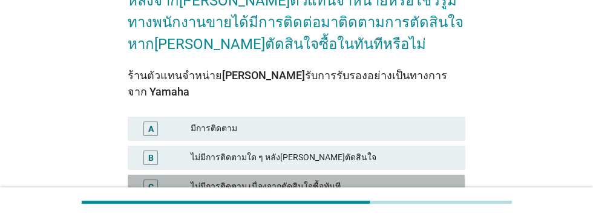
click at [390, 180] on div "ไม่มีการติดตาม เนื่องจากตัดสินใจซื้อทันที" at bounding box center [323, 187] width 265 height 15
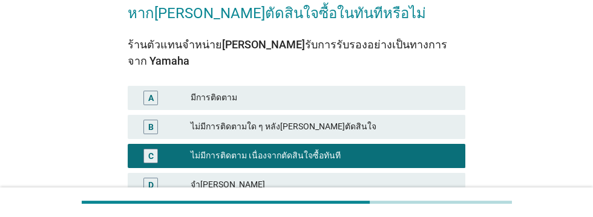
scroll to position [191, 0]
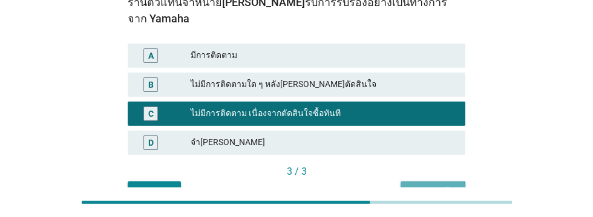
click at [437, 186] on div "คำถามต่อไป" at bounding box center [432, 192] width 45 height 13
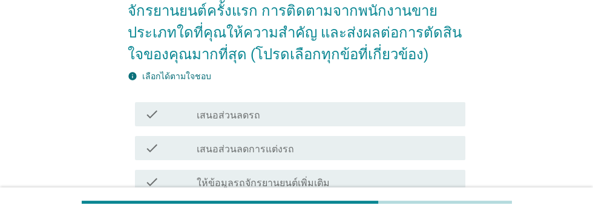
scroll to position [131, 0]
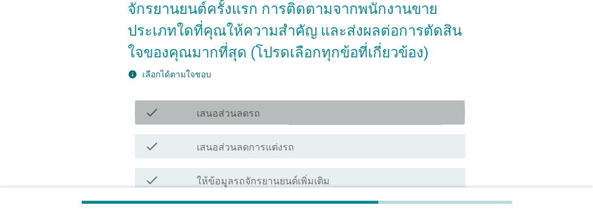
click at [361, 111] on div "check_box_outline_blank เสนอส่วนลดรถ" at bounding box center [326, 112] width 259 height 15
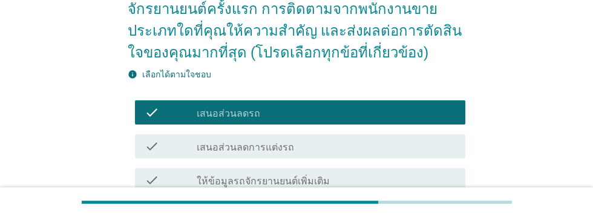
click at [389, 183] on div "check_box_outline_blank ให้ข้อมูลรถจักรยานยนต์เพิ่มเติม" at bounding box center [326, 180] width 259 height 15
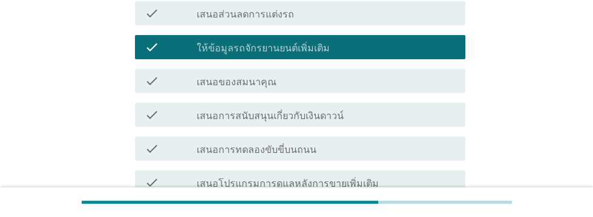
scroll to position [266, 0]
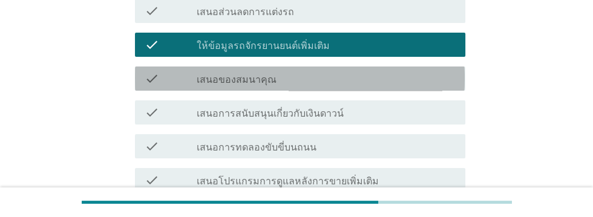
click at [388, 77] on div "check_box_outline_blank เสนอของสมนาคุณ" at bounding box center [326, 78] width 259 height 15
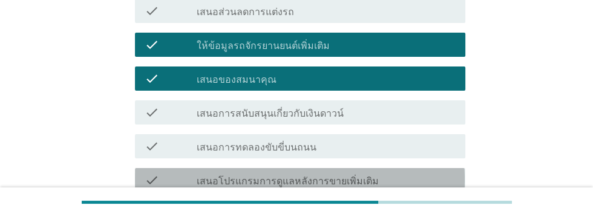
click at [442, 180] on div "check_box_outline_blank เสนอโปรแกรมการดูแลหลังการขายเพิ่มเติม" at bounding box center [326, 180] width 259 height 15
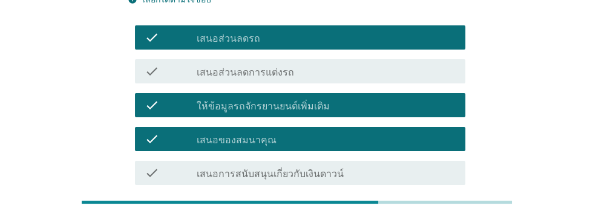
scroll to position [205, 0]
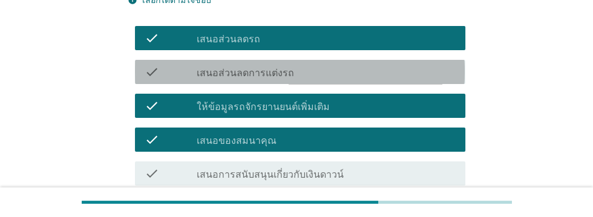
click at [357, 70] on div "check_box_outline_blank เสนอส่วนลดการแต่งรถ" at bounding box center [326, 72] width 259 height 15
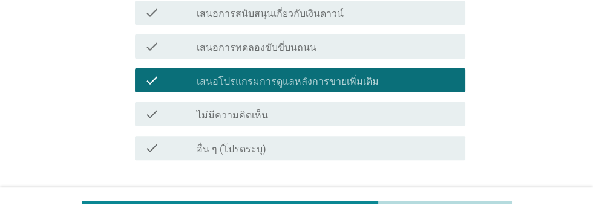
scroll to position [367, 0]
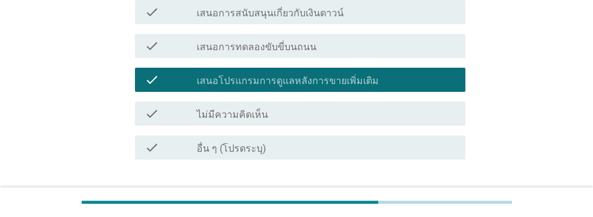
click at [439, 200] on div "ต่อไป" at bounding box center [434, 203] width 34 height 15
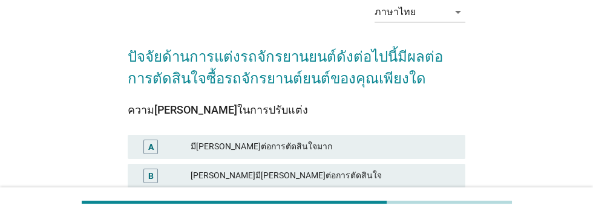
scroll to position [62, 0]
click at [411, 148] on div "มี[PERSON_NAME]ต่อการตัดสินใจมาก" at bounding box center [323, 146] width 265 height 15
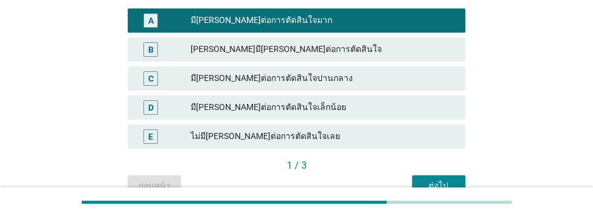
scroll to position [198, 0]
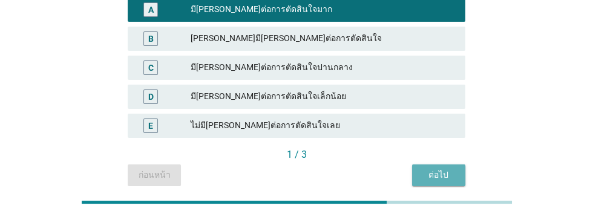
click at [445, 177] on div "ต่อไป" at bounding box center [439, 175] width 34 height 13
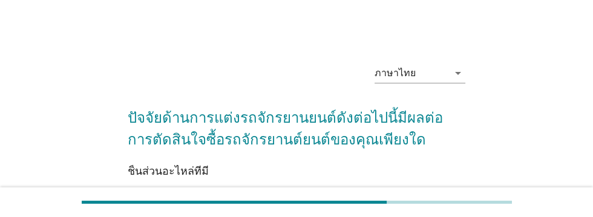
click at [376, 211] on div "มี[PERSON_NAME]ต่อการตัดสินใจมาก" at bounding box center [323, 208] width 265 height 15
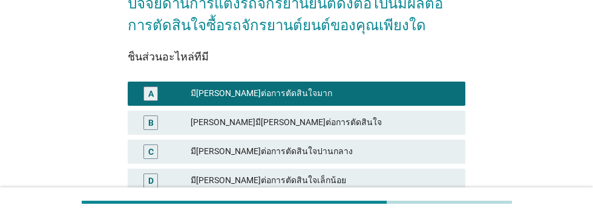
scroll to position [198, 0]
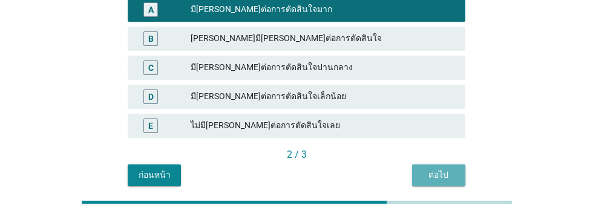
click at [443, 179] on div "ต่อไป" at bounding box center [439, 175] width 34 height 13
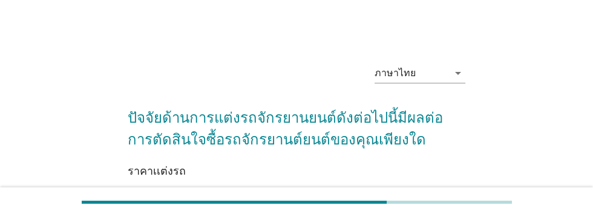
click at [393, 206] on div "มี[PERSON_NAME]ต่อการตัดสินใจมาก" at bounding box center [323, 208] width 265 height 15
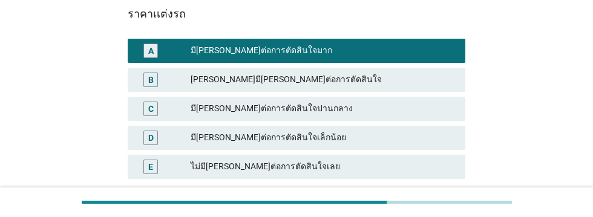
scroll to position [198, 0]
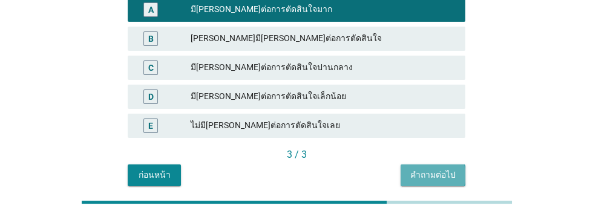
click at [439, 180] on div "คำถามต่อไป" at bounding box center [432, 175] width 45 height 13
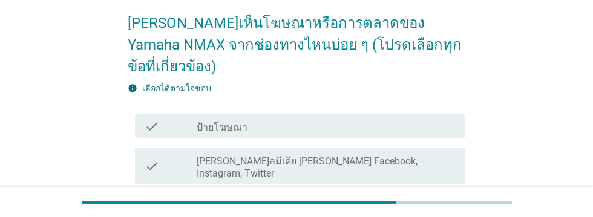
scroll to position [100, 0]
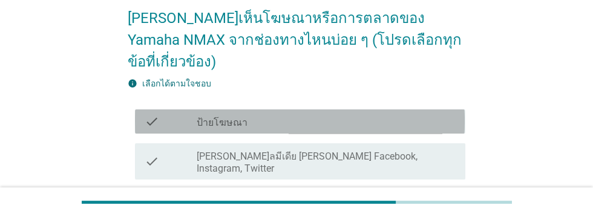
click at [411, 114] on div "check_box_outline_blank ป้ายโฆษณา" at bounding box center [326, 121] width 259 height 15
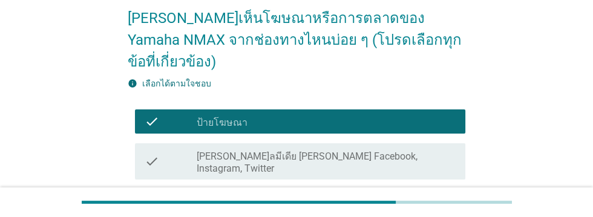
click at [413, 194] on div "check_box_outline_blank โฆษณาทางทีวี" at bounding box center [326, 201] width 259 height 15
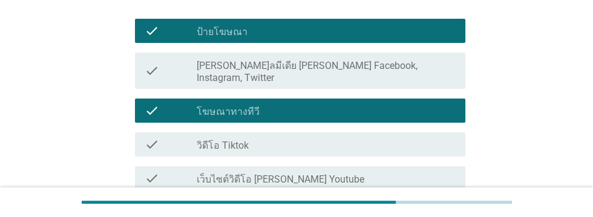
scroll to position [193, 0]
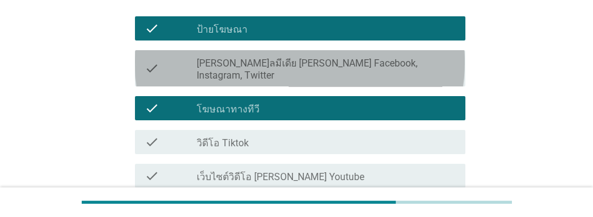
click at [424, 55] on div "check_box_outline_blank [PERSON_NAME]ลมีเดีย [PERSON_NAME] Facebook, Instagram,…" at bounding box center [326, 68] width 259 height 27
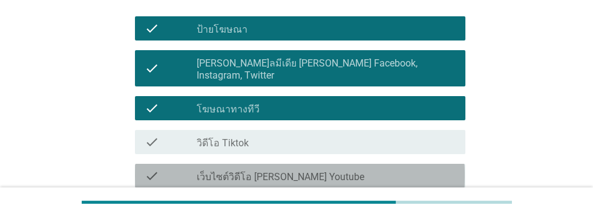
click at [422, 169] on div "check_box_outline_blank เว็บไซต์วิดีโอ [PERSON_NAME] Youtube" at bounding box center [326, 176] width 259 height 15
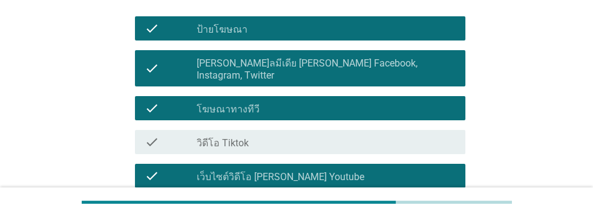
scroll to position [287, 0]
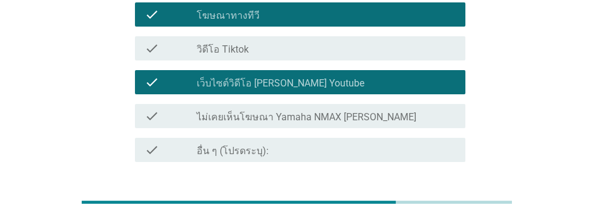
click at [437, 198] on div "ต่อไป" at bounding box center [434, 205] width 34 height 15
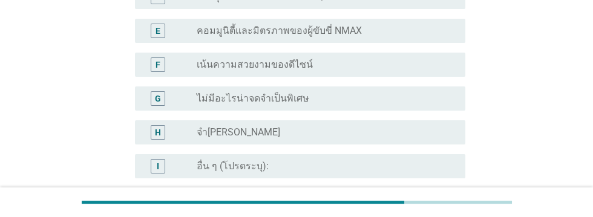
scroll to position [0, 0]
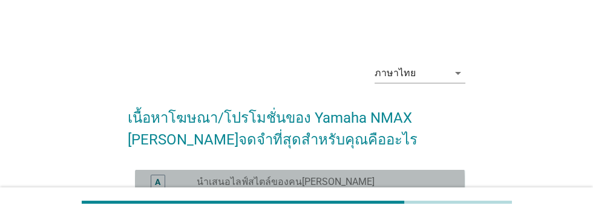
click at [402, 182] on div "radio_button_unchecked นำเสนอไลฟ์สไตล์ของคน[PERSON_NAME]" at bounding box center [321, 182] width 249 height 12
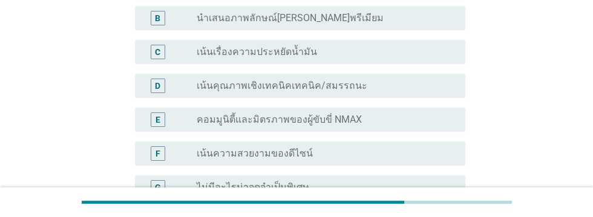
scroll to position [201, 0]
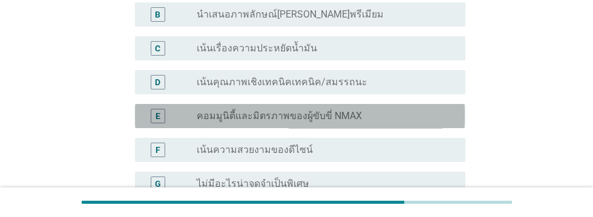
click at [413, 123] on div "E radio_button_unchecked คอมมูนิตี้และมิตรภาพของผู้ขับขี่ NMAX" at bounding box center [300, 116] width 330 height 24
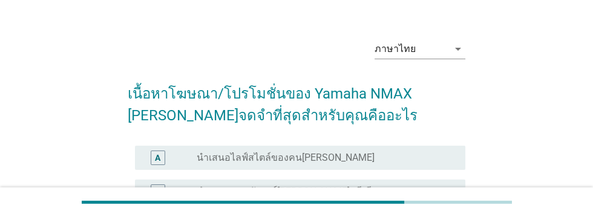
scroll to position [30, 0]
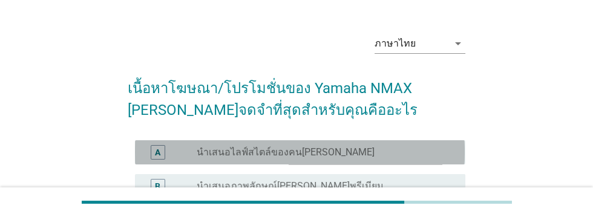
click at [404, 156] on div "radio_button_unchecked นำเสนอไลฟ์สไตล์ของคน[PERSON_NAME]" at bounding box center [321, 152] width 249 height 12
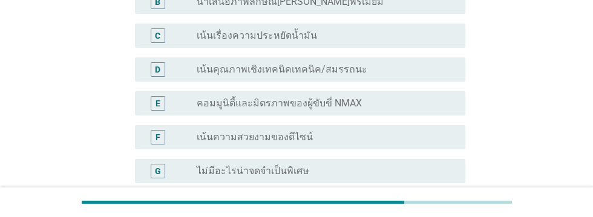
scroll to position [352, 0]
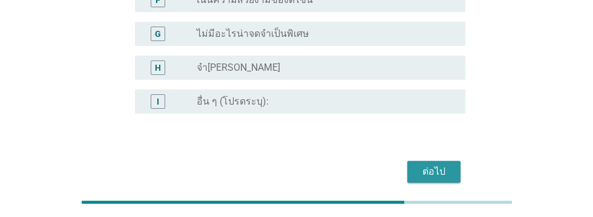
click at [437, 173] on div "ต่อไป" at bounding box center [434, 172] width 34 height 15
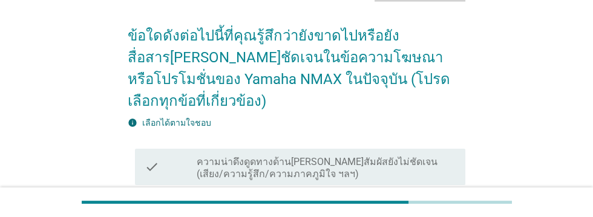
scroll to position [82, 0]
click at [381, 156] on label "ความน่าดึงดูดทางด้าน[PERSON_NAME]สัมผัสยังไม่ชัดเจน (เสียง/ความรู้สึก/ความภาคภู…" at bounding box center [326, 168] width 259 height 24
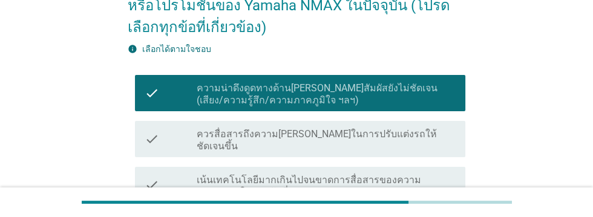
scroll to position [165, 0]
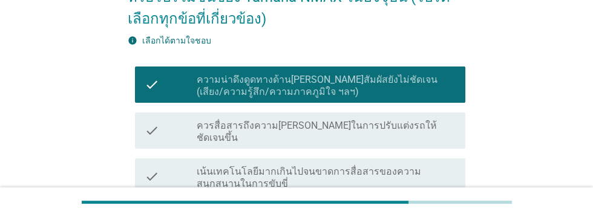
click at [404, 120] on label "ควรสื่อสารถึงความ[PERSON_NAME]ในการปรับแต่งรถให้ชัดเจนขึ้น" at bounding box center [326, 132] width 259 height 24
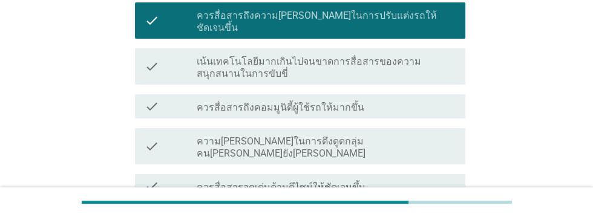
scroll to position [275, 0]
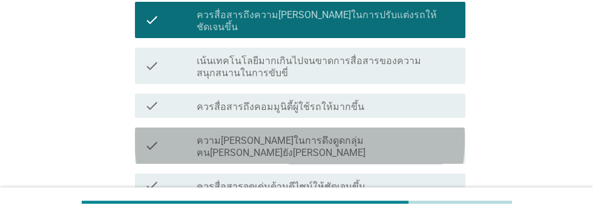
click at [426, 133] on div "check_box_outline_blank ความ[PERSON_NAME]ในการดึงดูดกลุ่มคน[PERSON_NAME]ยัง[PER…" at bounding box center [326, 146] width 259 height 27
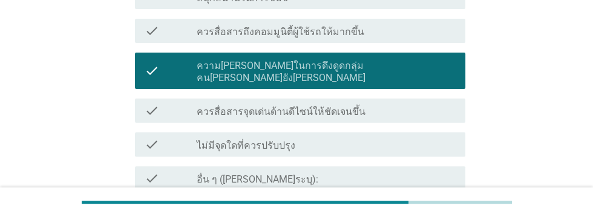
scroll to position [353, 0]
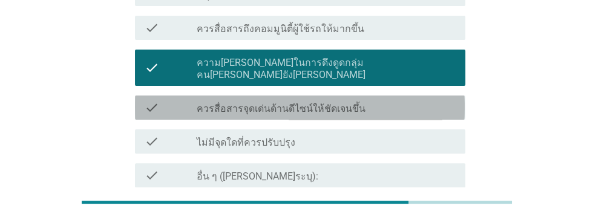
click at [400, 100] on div "check_box_outline_blank ควรสื่อสารจุดเด่นด้านดีไซน์ให้ชัดเจนขึ้น" at bounding box center [326, 107] width 259 height 15
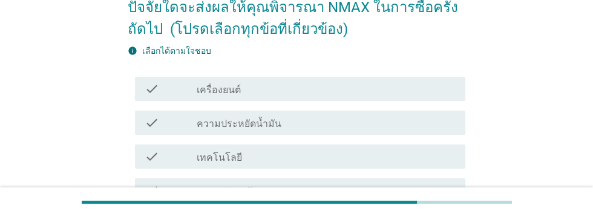
scroll to position [113, 0]
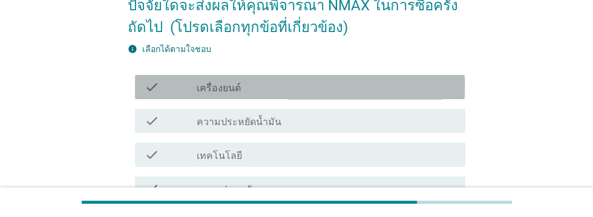
click at [344, 97] on div "check check_box_outline_blank เครื่องยนต์" at bounding box center [300, 87] width 330 height 24
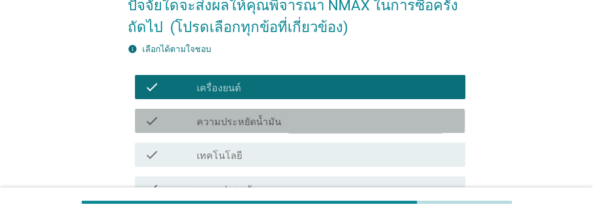
click at [342, 123] on div "check_box_outline_blank ความประหยัดน้ำมัน" at bounding box center [326, 121] width 259 height 15
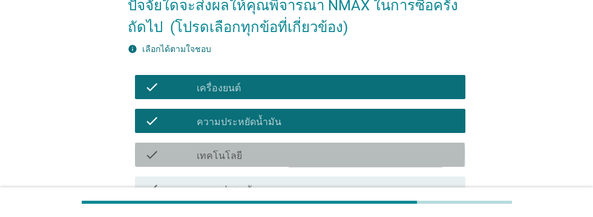
click at [353, 152] on div "check_box_outline_blank เทคโนโลยี" at bounding box center [326, 155] width 259 height 15
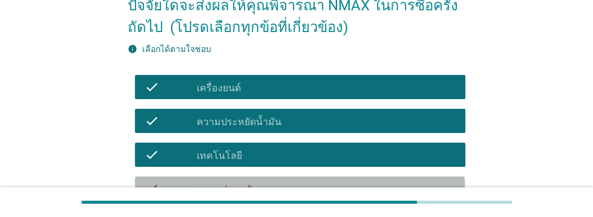
click at [366, 190] on div "check_box_outline_blank ความปลอดภัย" at bounding box center [326, 189] width 259 height 15
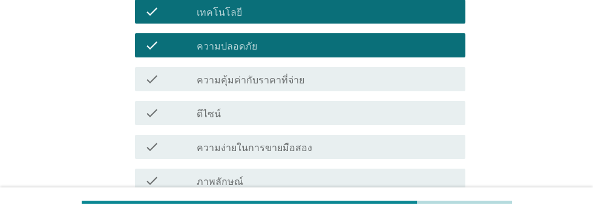
scroll to position [257, 0]
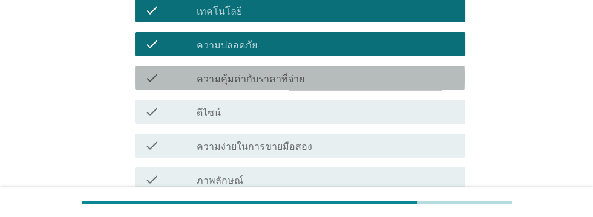
click at [371, 77] on div "check_box_outline_blank ความคุ้มค่ากับราคาที่จ่าย" at bounding box center [326, 78] width 259 height 15
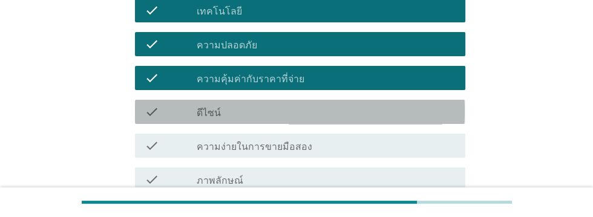
click at [356, 113] on div "check_box_outline_blank ดีไซน์" at bounding box center [326, 112] width 259 height 15
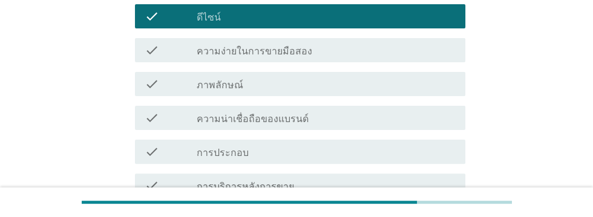
scroll to position [354, 0]
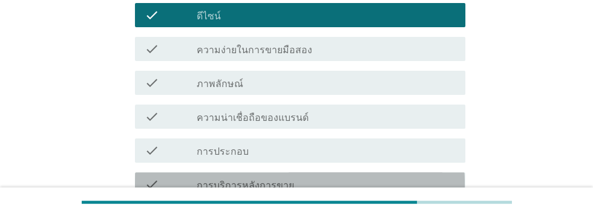
click at [337, 183] on div "check_box_outline_blank การบริการหลังการขาย" at bounding box center [326, 184] width 259 height 15
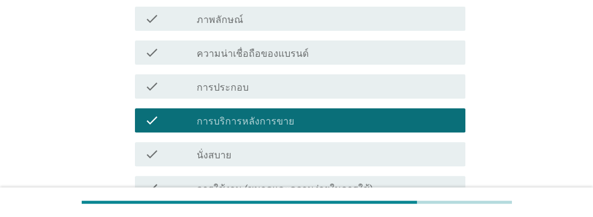
scroll to position [422, 0]
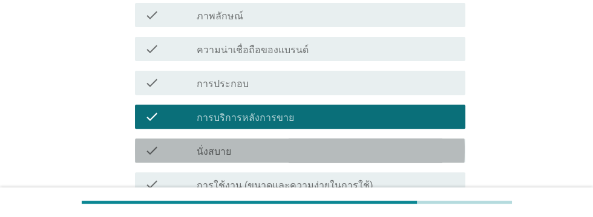
click at [352, 152] on div "check_box_outline_blank นั่งสบาย" at bounding box center [326, 150] width 259 height 15
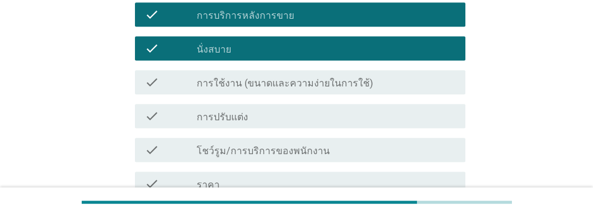
scroll to position [526, 0]
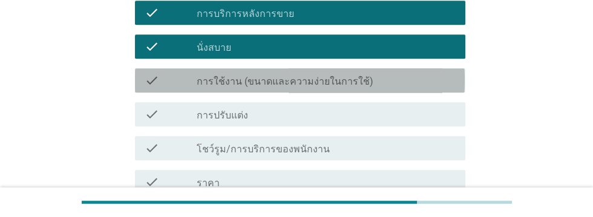
click at [411, 84] on div "check_box_outline_blank การใช้งาน (ขนาดและความง่ายในการใช้)" at bounding box center [326, 80] width 259 height 15
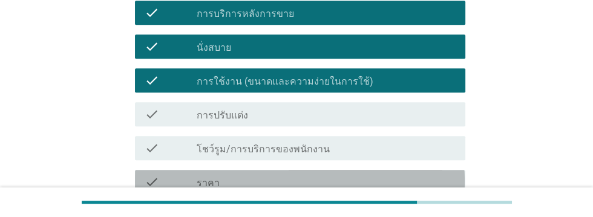
click at [370, 181] on div "check_box_outline_blank ราคา" at bounding box center [326, 182] width 259 height 15
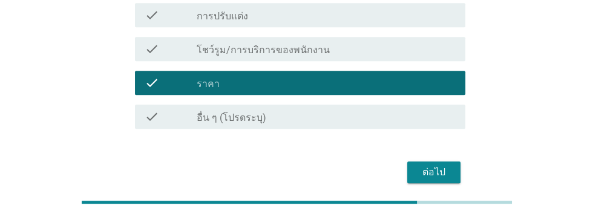
scroll to position [626, 0]
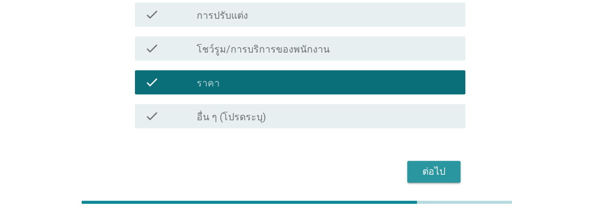
click at [431, 176] on div "ต่อไป" at bounding box center [434, 172] width 34 height 15
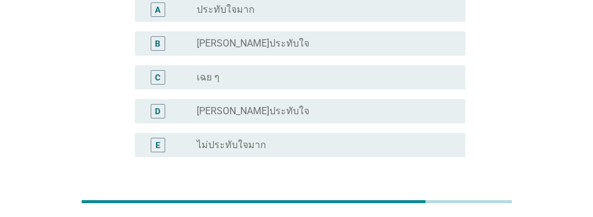
scroll to position [280, 0]
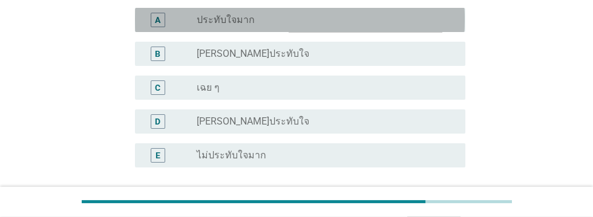
click at [164, 27] on div "A" at bounding box center [158, 20] width 15 height 15
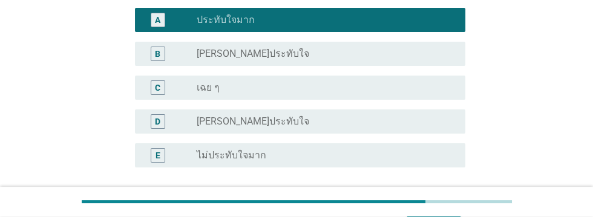
scroll to position [360, 0]
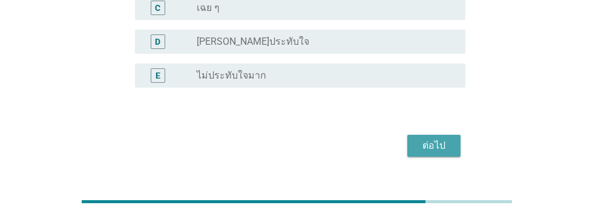
click at [429, 153] on div "ต่อไป" at bounding box center [434, 146] width 34 height 15
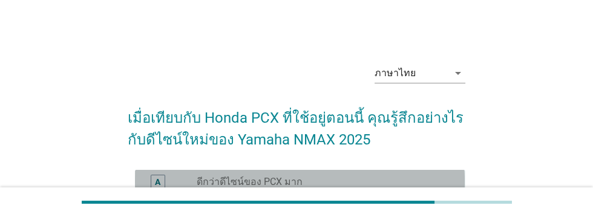
click at [151, 183] on div "A" at bounding box center [158, 182] width 15 height 15
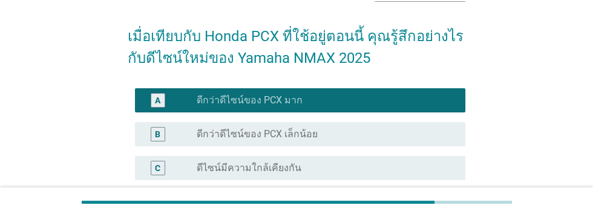
scroll to position [216, 0]
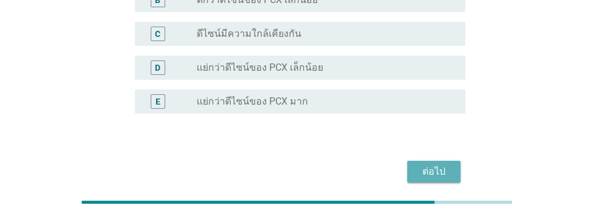
click at [439, 170] on div "ต่อไป" at bounding box center [434, 172] width 34 height 15
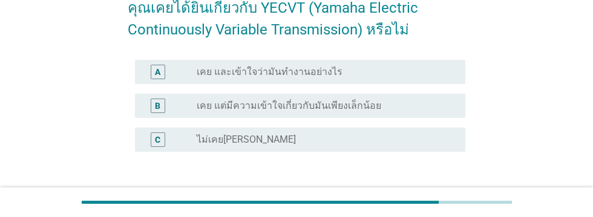
scroll to position [111, 0]
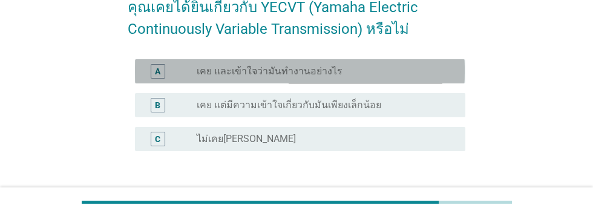
click at [155, 73] on div "A" at bounding box center [157, 71] width 5 height 13
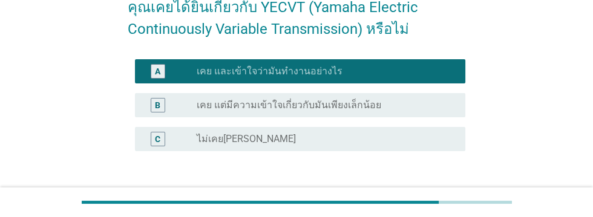
scroll to position [148, 0]
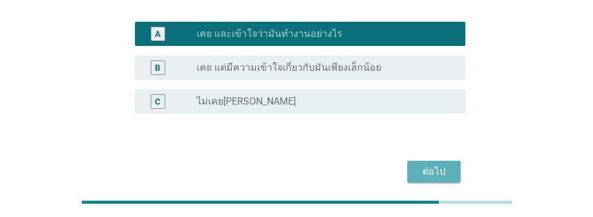
click at [436, 169] on div "ต่อไป" at bounding box center [434, 172] width 34 height 15
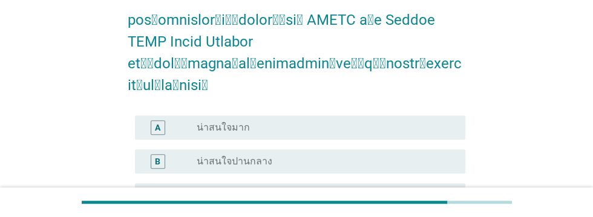
scroll to position [655, 0]
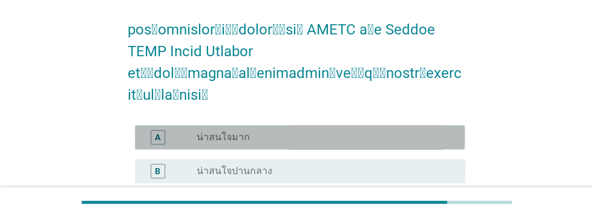
click at [157, 131] on div "A" at bounding box center [157, 137] width 5 height 13
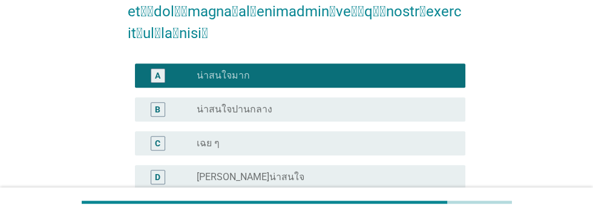
scroll to position [716, 0]
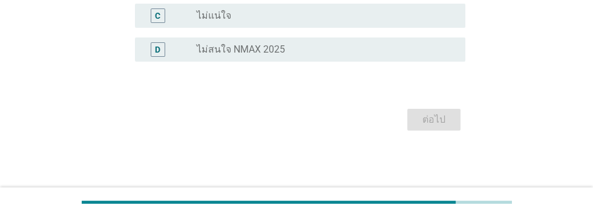
scroll to position [0, 0]
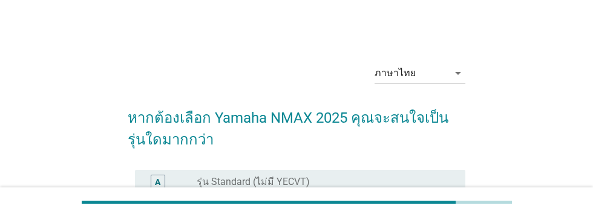
click at [158, 217] on div "B" at bounding box center [157, 215] width 5 height 13
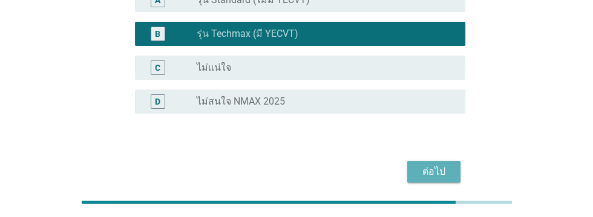
click at [436, 175] on div "ต่อไป" at bounding box center [434, 172] width 34 height 15
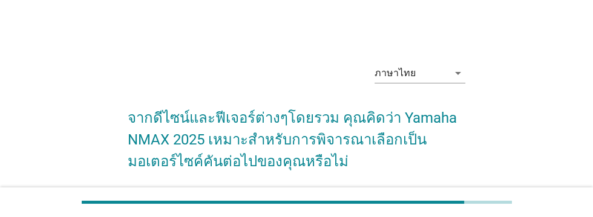
click at [158, 204] on div "A" at bounding box center [157, 203] width 5 height 13
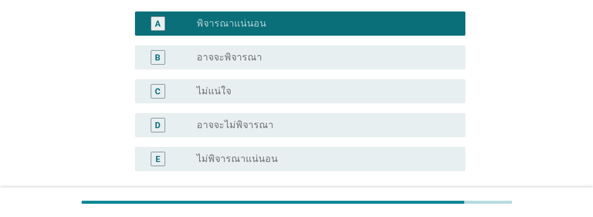
scroll to position [237, 0]
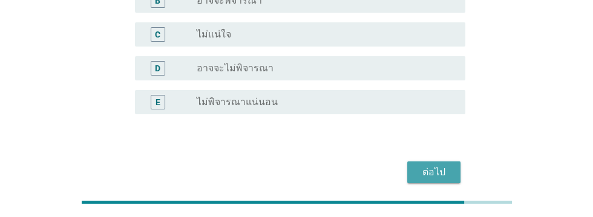
click at [429, 175] on div "ต่อไป" at bounding box center [434, 172] width 34 height 15
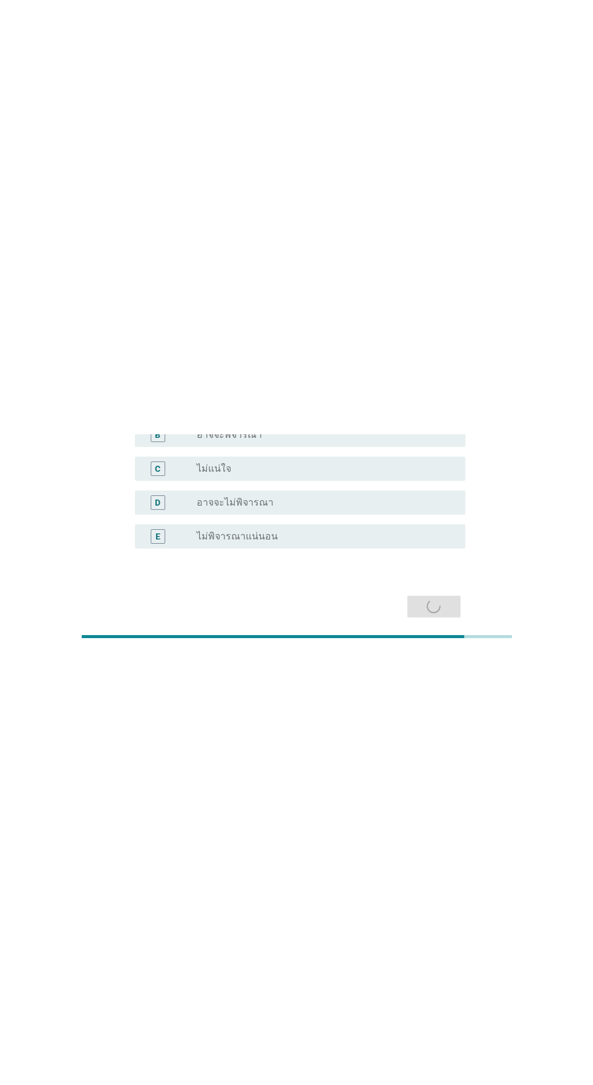
scroll to position [0, 0]
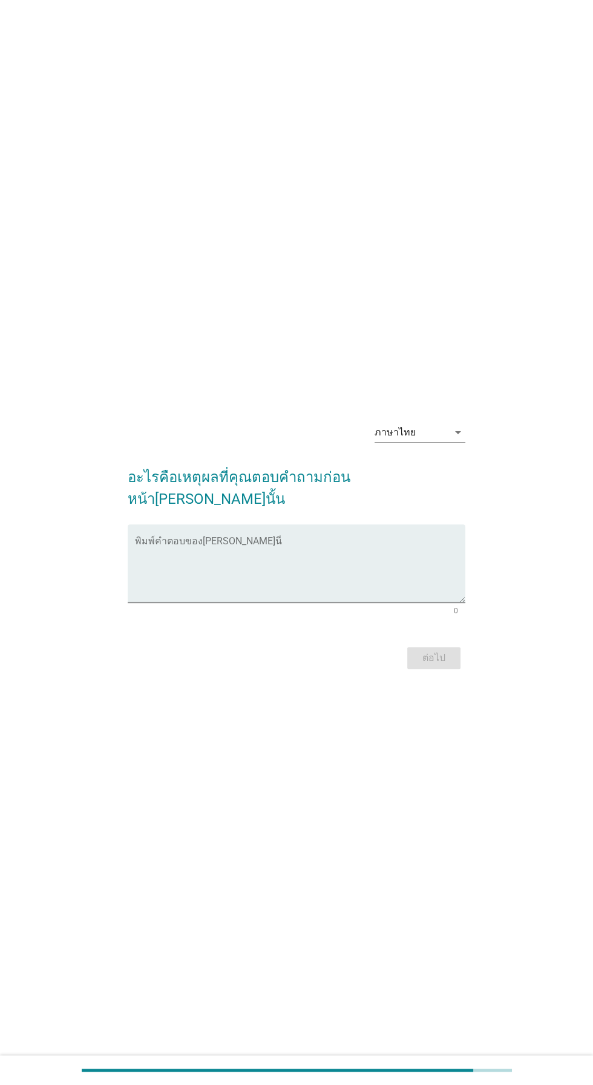
click at [173, 217] on textarea "พิมพ์คำตอบของคุณ ที่นี่" at bounding box center [300, 571] width 330 height 64
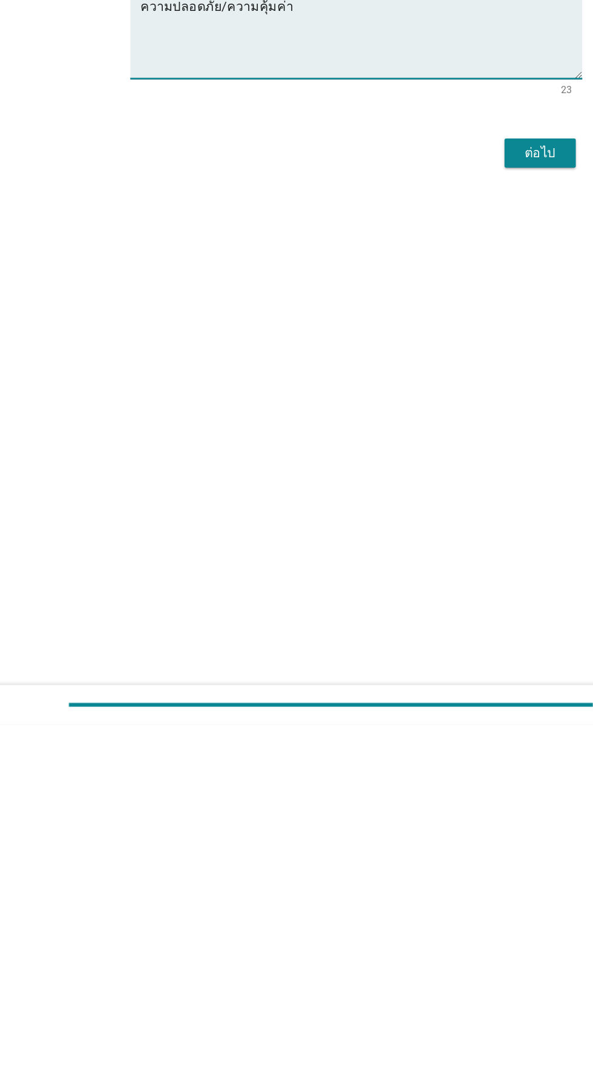
type textarea "ความปลอดภัย/ความคุ้มค่า"
click at [440, 217] on div "ต่อไป" at bounding box center [434, 658] width 34 height 15
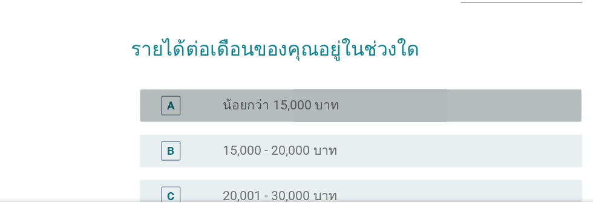
scroll to position [45, 0]
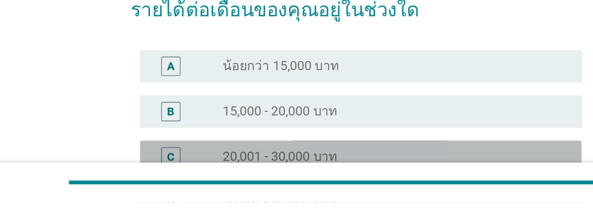
click at [158, 182] on div "C" at bounding box center [157, 183] width 5 height 13
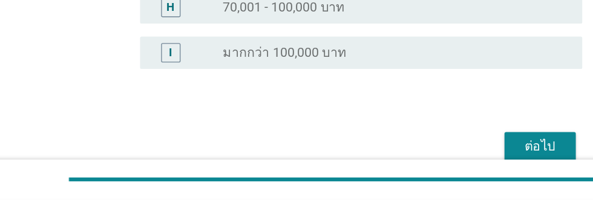
scroll to position [329, 0]
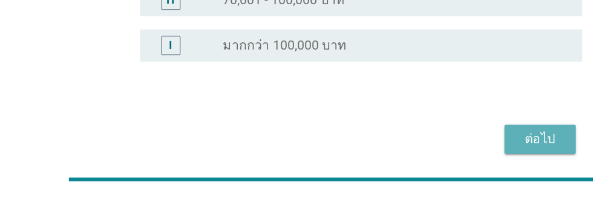
click at [428, 174] on div "ต่อไป" at bounding box center [434, 172] width 34 height 15
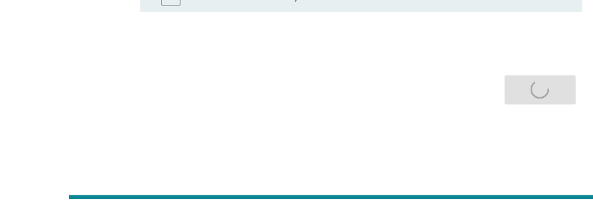
scroll to position [0, 0]
